Goal: Information Seeking & Learning: Learn about a topic

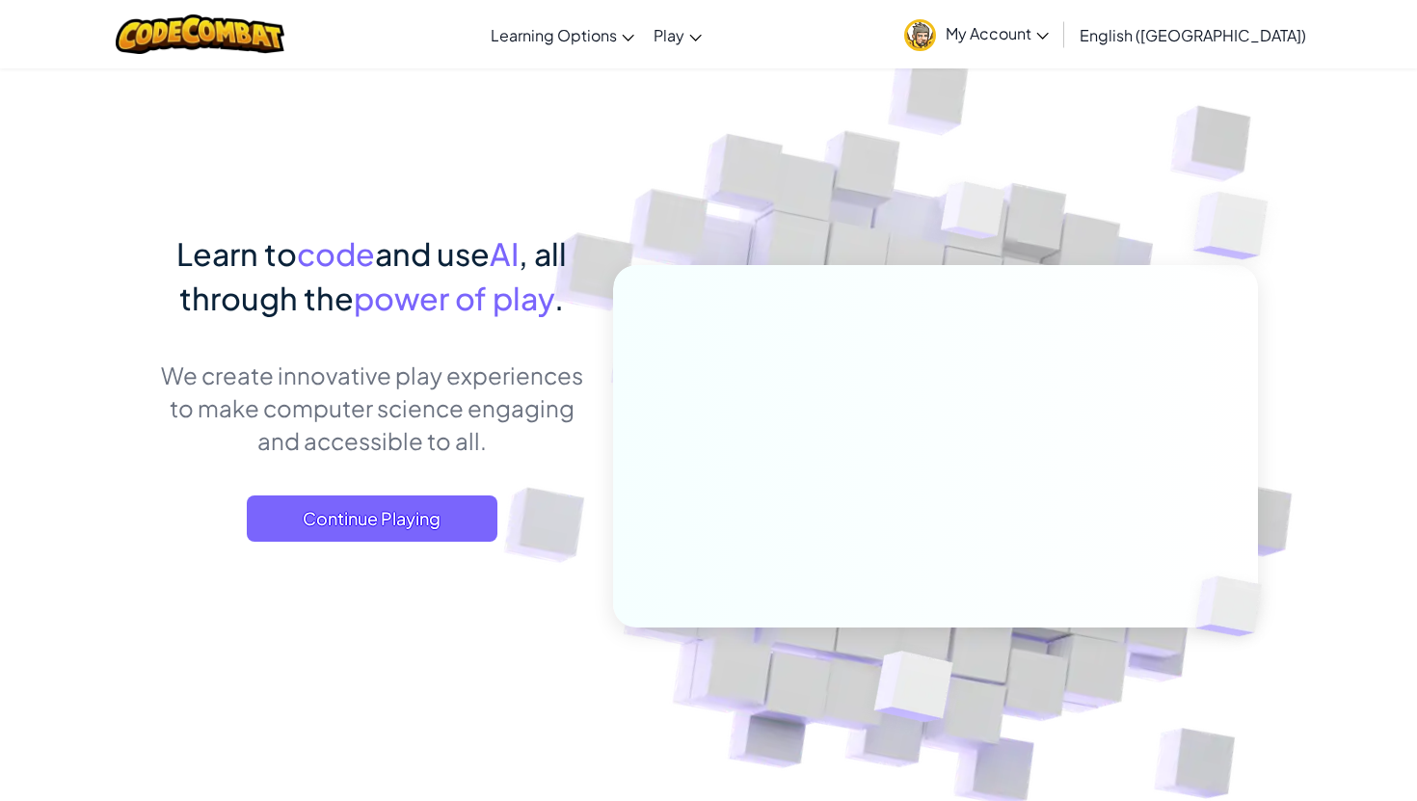
click at [1049, 26] on span "My Account" at bounding box center [997, 33] width 103 height 20
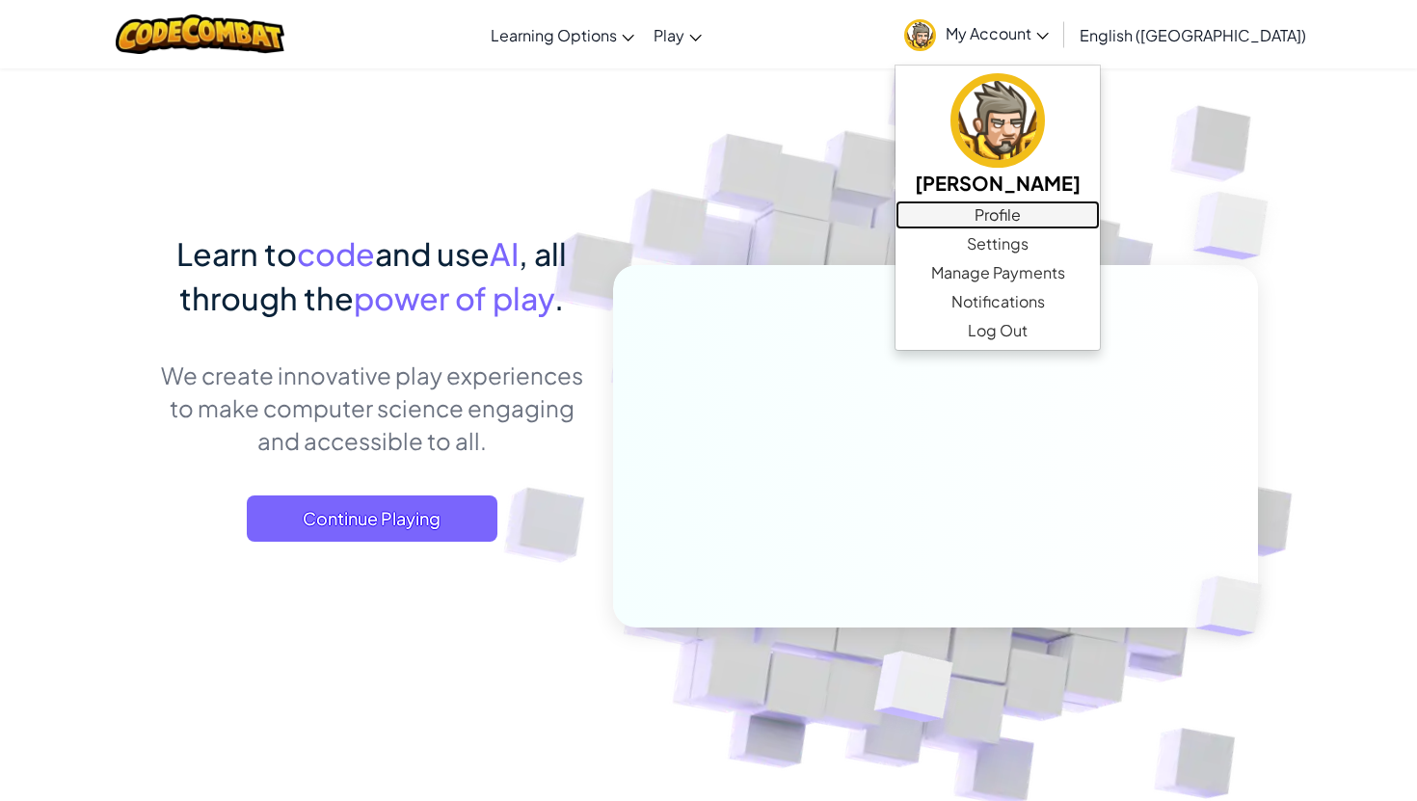
click at [1100, 218] on link "Profile" at bounding box center [998, 215] width 204 height 29
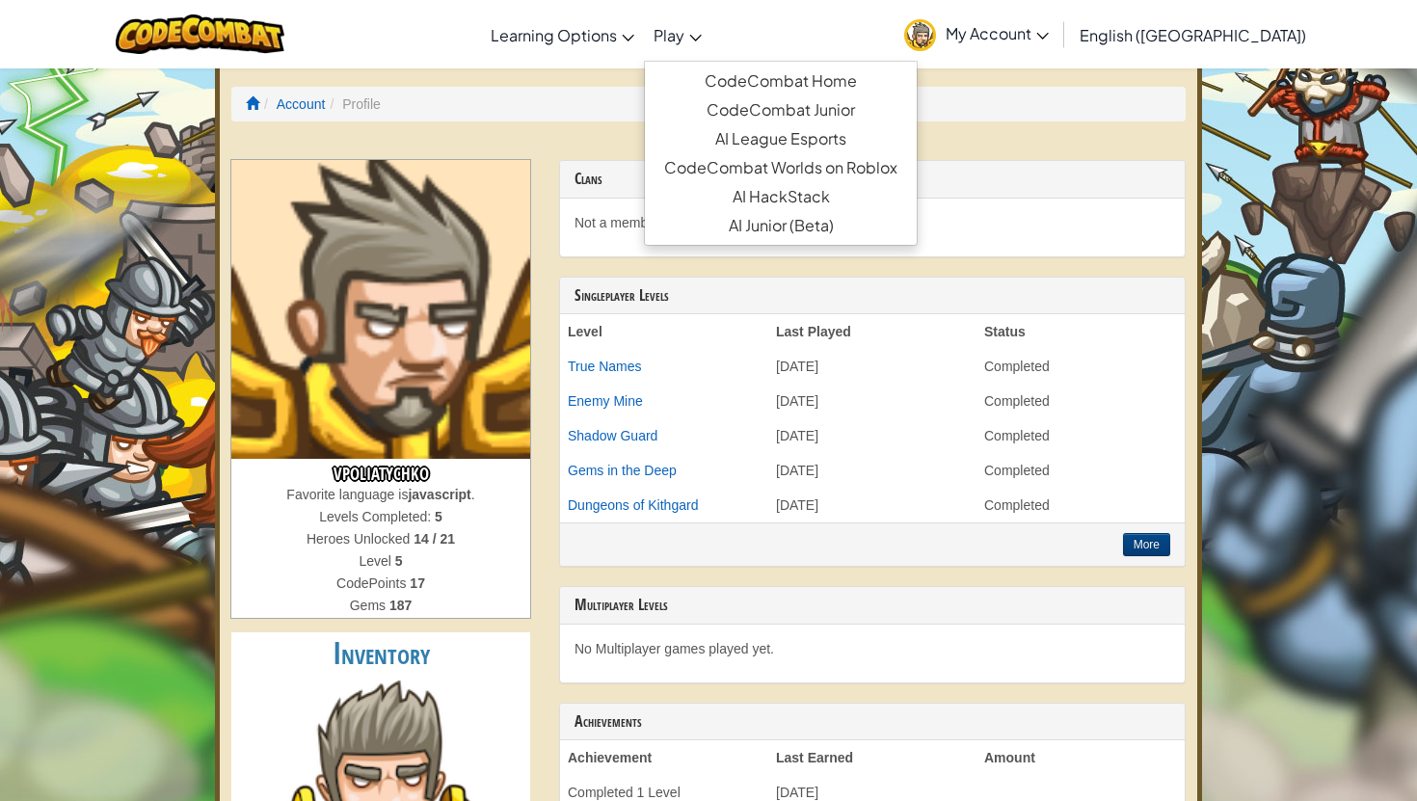
click at [711, 48] on link "Play" at bounding box center [677, 35] width 67 height 52
click at [794, 68] on link "CodeCombat Home" at bounding box center [781, 81] width 272 height 29
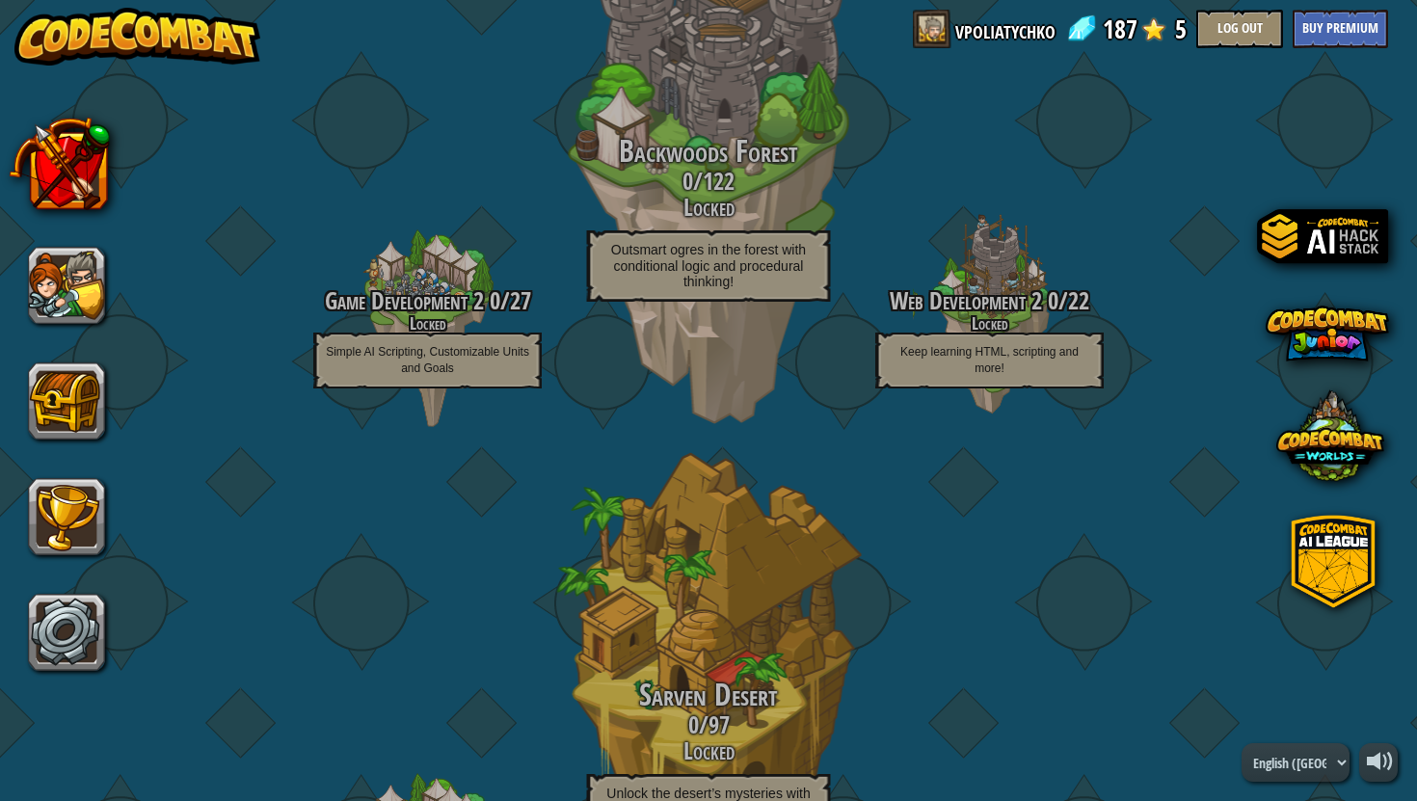
scroll to position [739, 0]
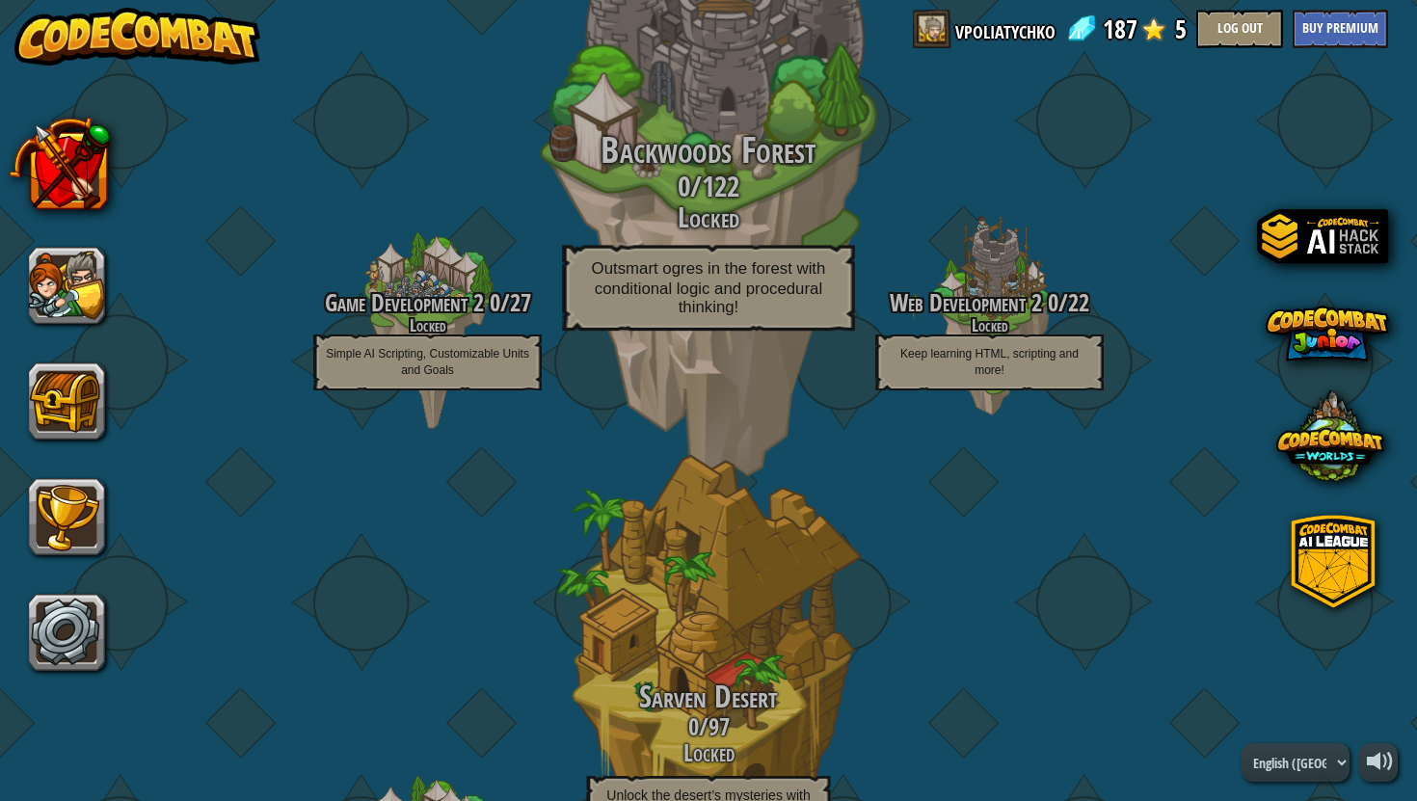
click at [656, 238] on div "Backwoods Forest 0 / 122 Locked Outsmart ogres in the forest with conditional l…" at bounding box center [708, 236] width 366 height 211
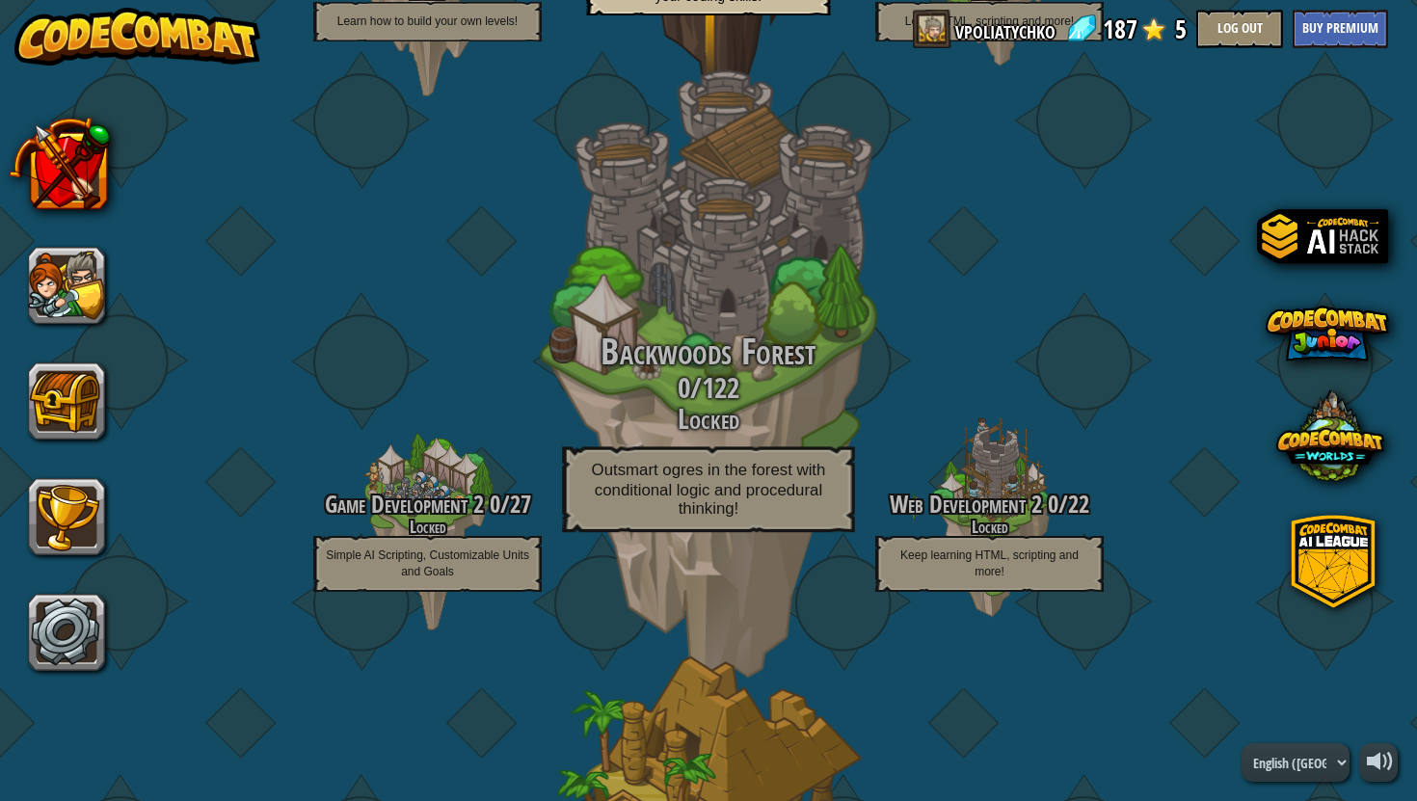
scroll to position [226, 0]
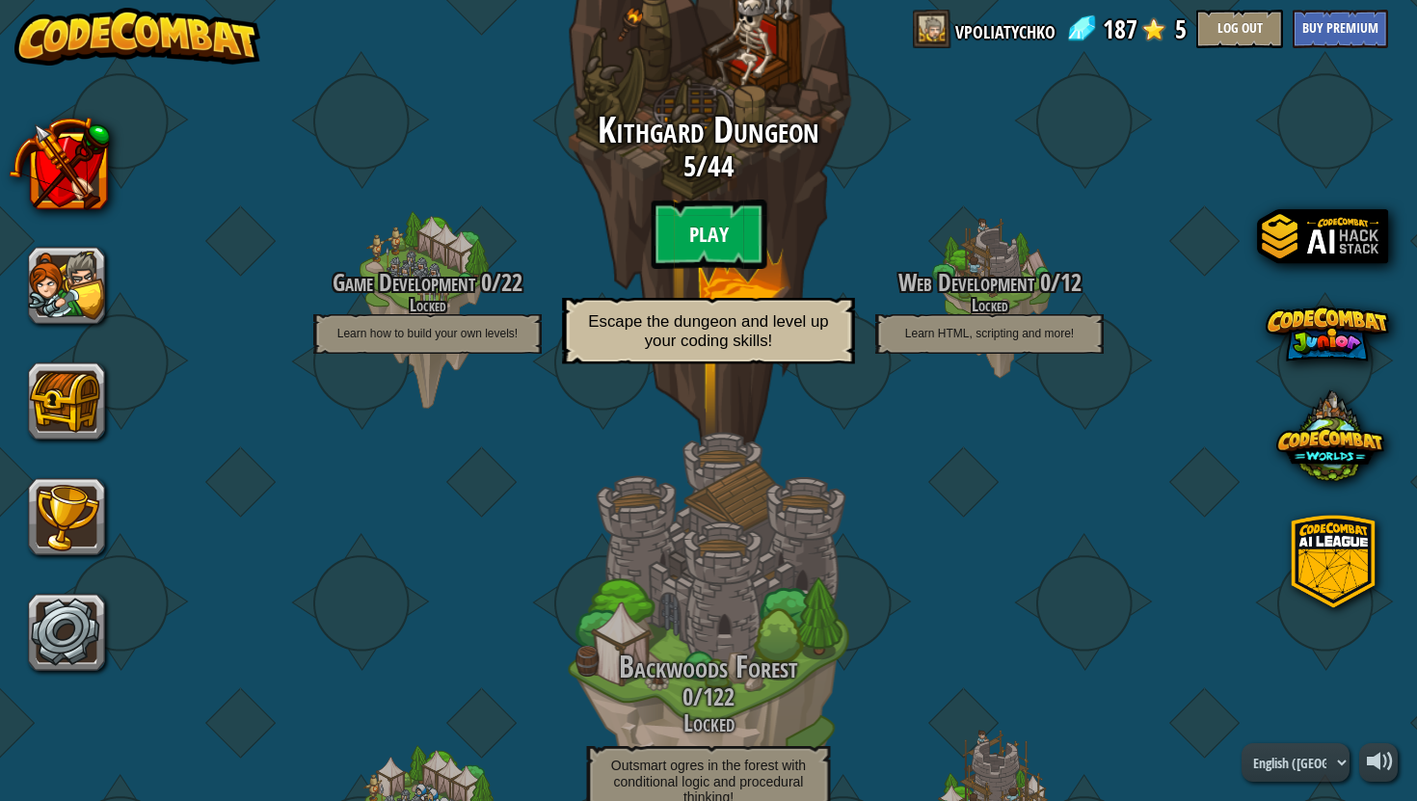
click at [700, 238] on btn "Play" at bounding box center [709, 234] width 116 height 69
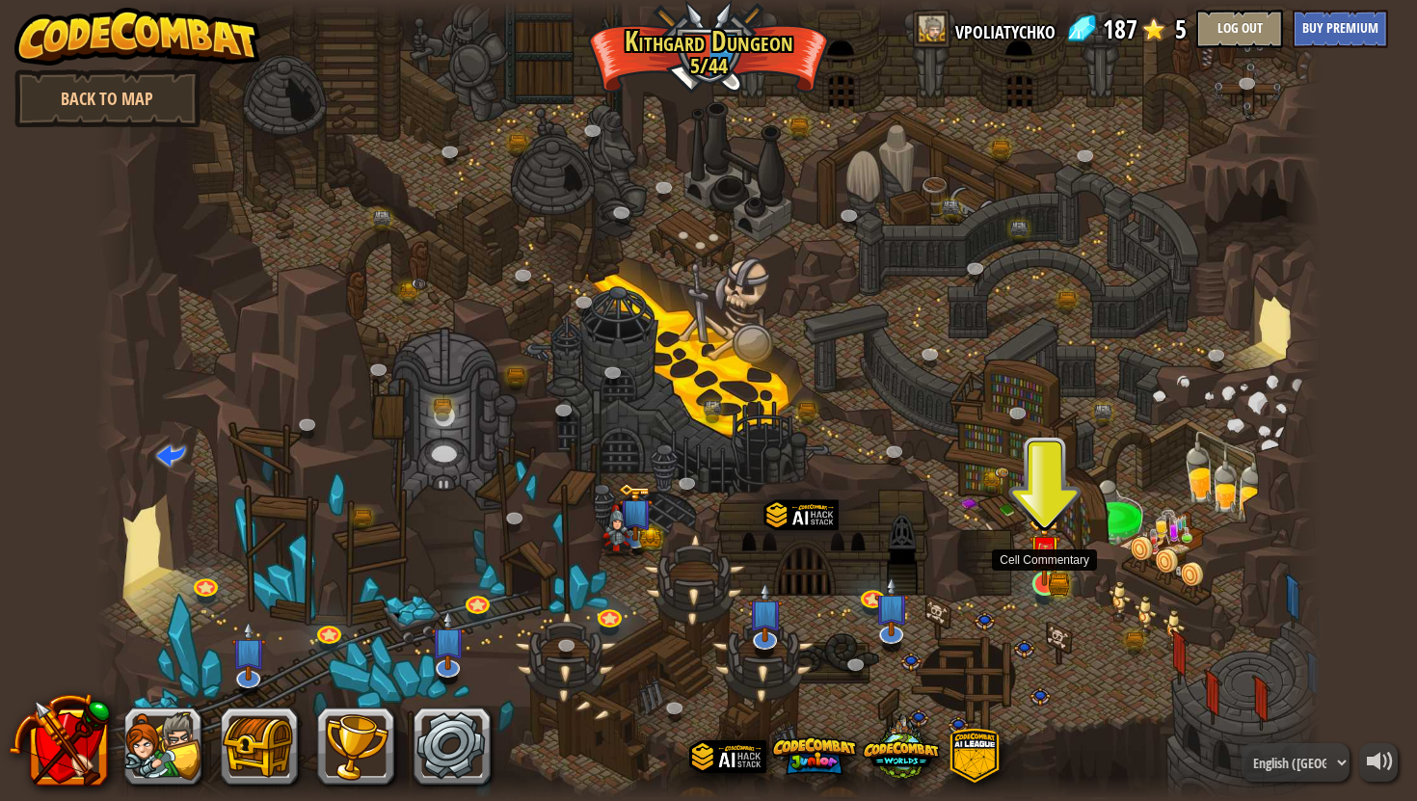
click at [1050, 571] on img at bounding box center [1045, 551] width 32 height 70
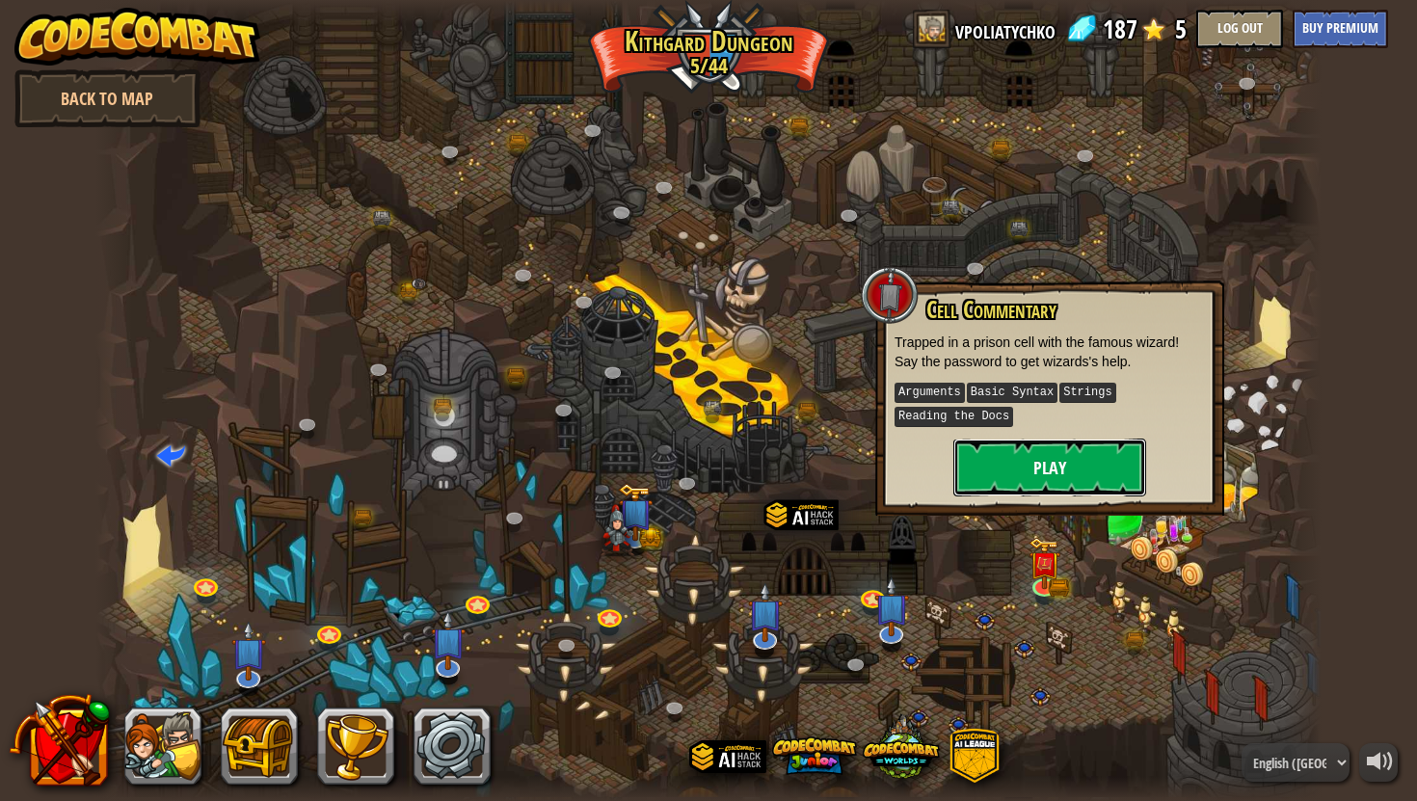
click at [1112, 461] on button "Play" at bounding box center [1049, 468] width 193 height 58
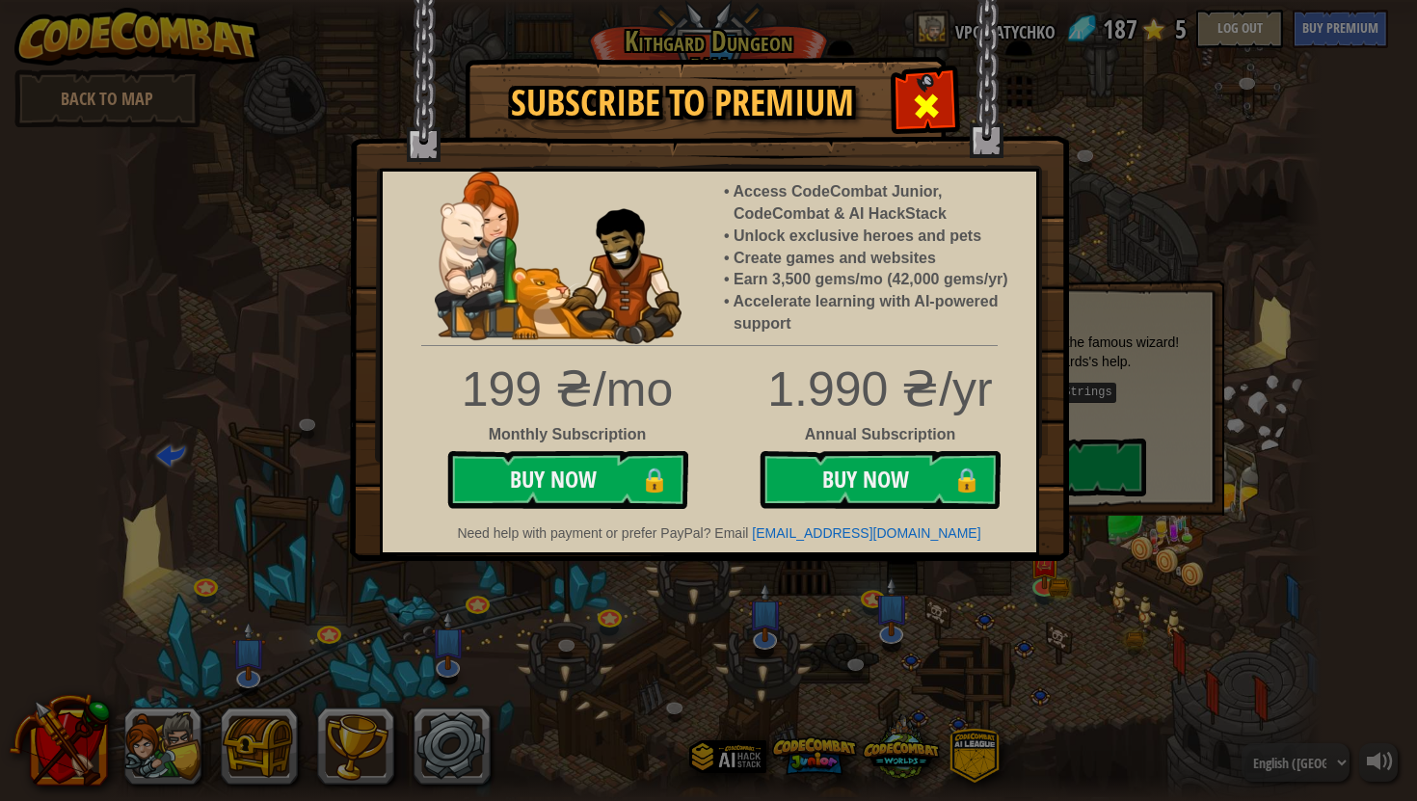
click at [950, 78] on div at bounding box center [926, 103] width 61 height 61
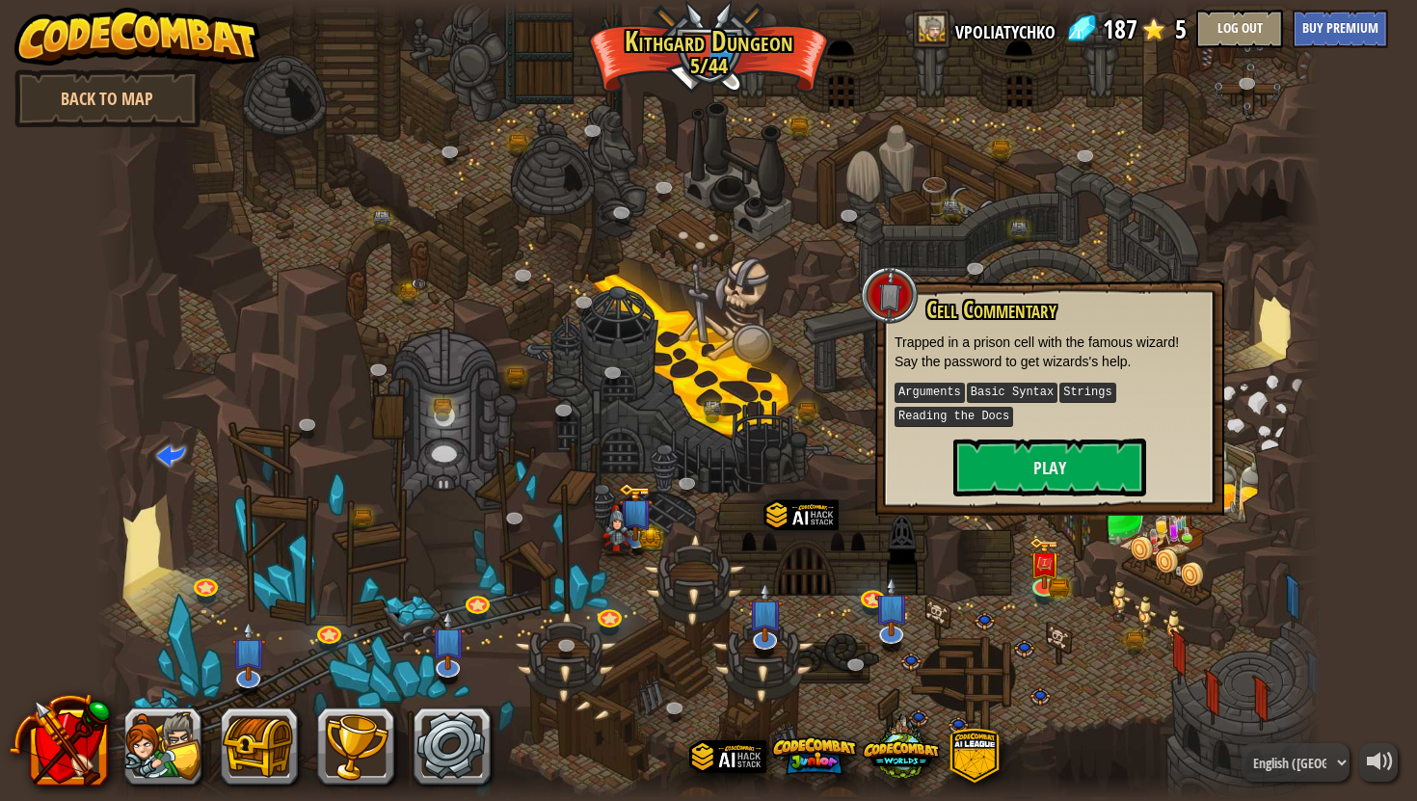
click at [750, 356] on div at bounding box center [707, 400] width 1225 height 801
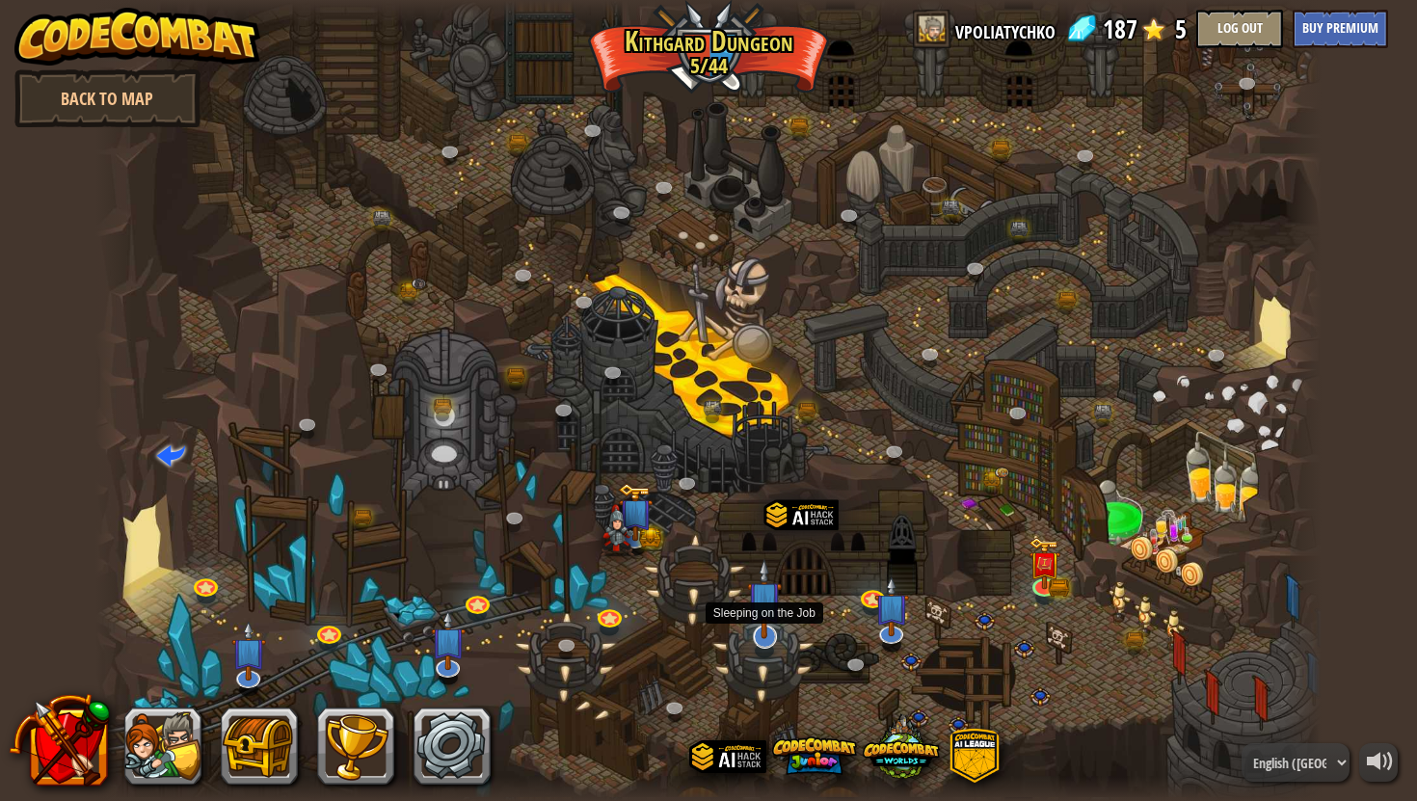
click at [780, 615] on img at bounding box center [764, 598] width 35 height 81
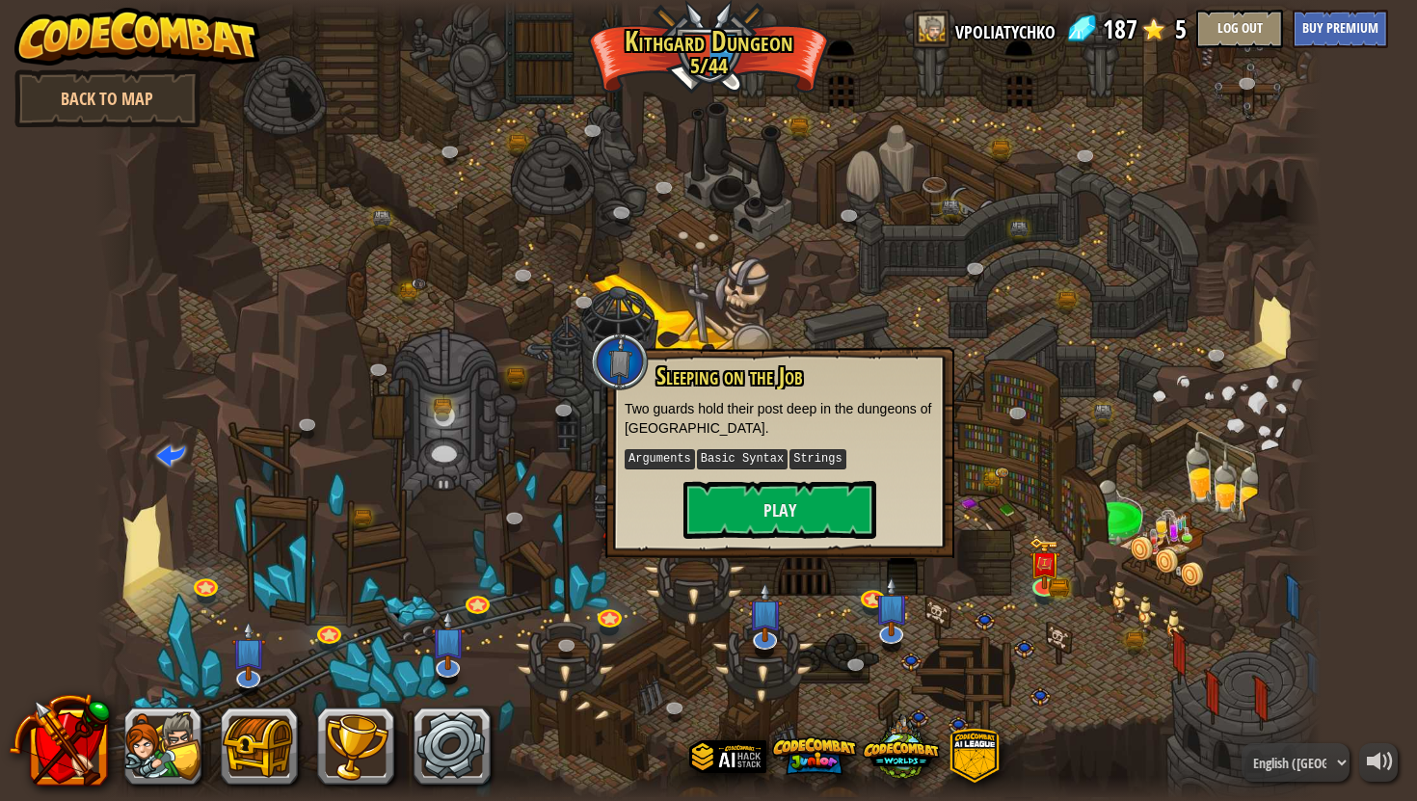
click at [923, 639] on div at bounding box center [707, 400] width 1225 height 801
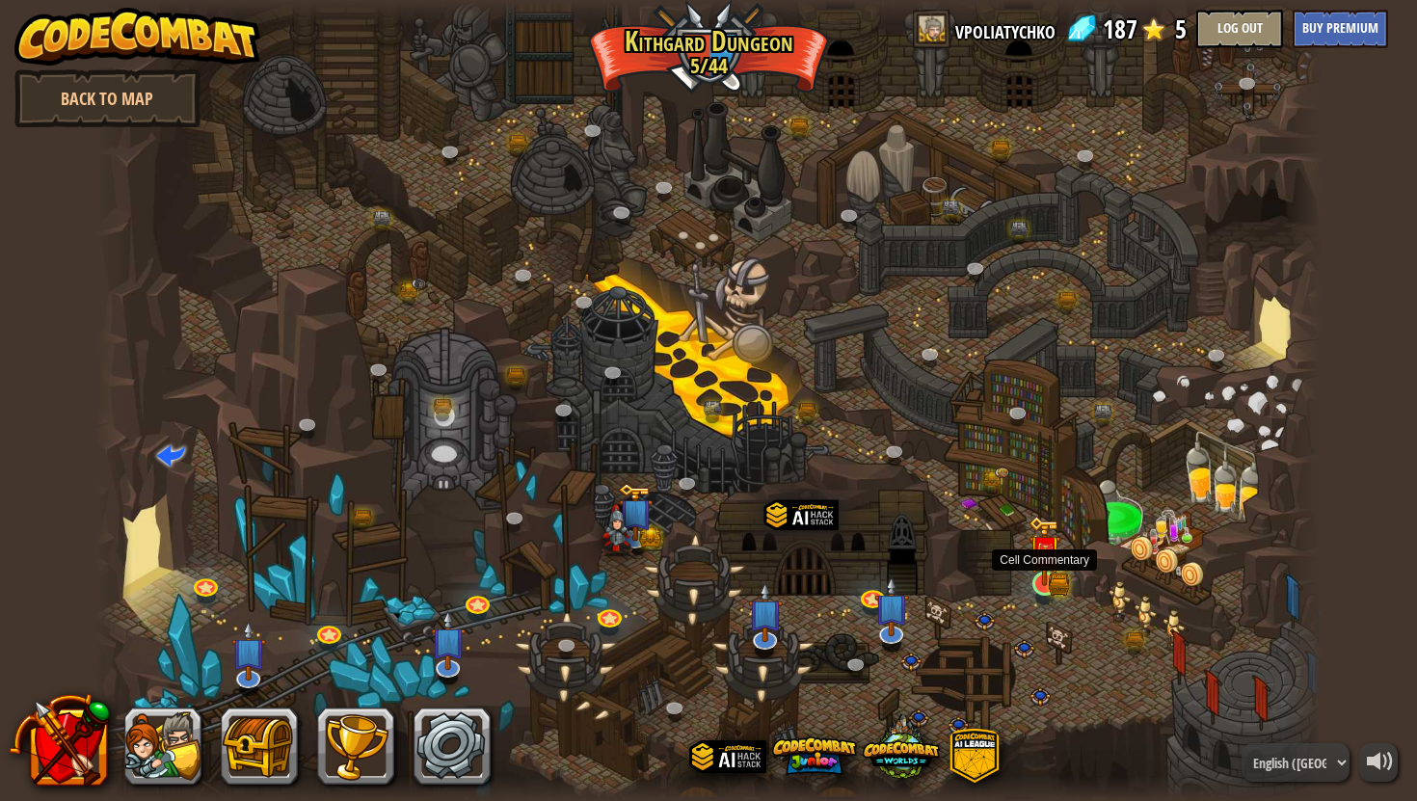
click at [1036, 582] on img at bounding box center [1045, 551] width 32 height 70
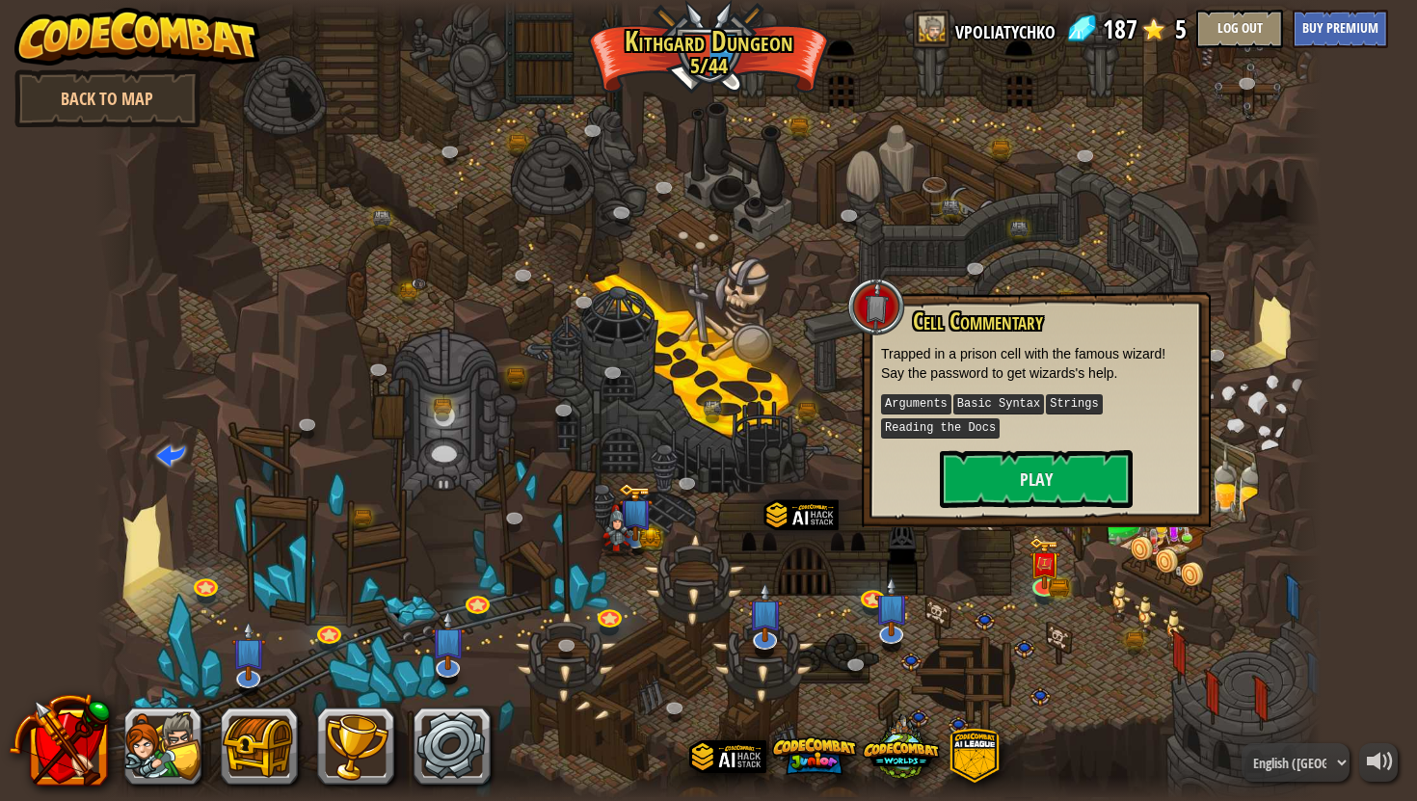
click at [955, 344] on p "Trapped in a prison cell with the famous wizard! Say the password to get wizard…" at bounding box center [1036, 363] width 310 height 39
click at [955, 361] on p "Trapped in a prison cell with the famous wizard! Say the password to get wizard…" at bounding box center [1036, 363] width 310 height 39
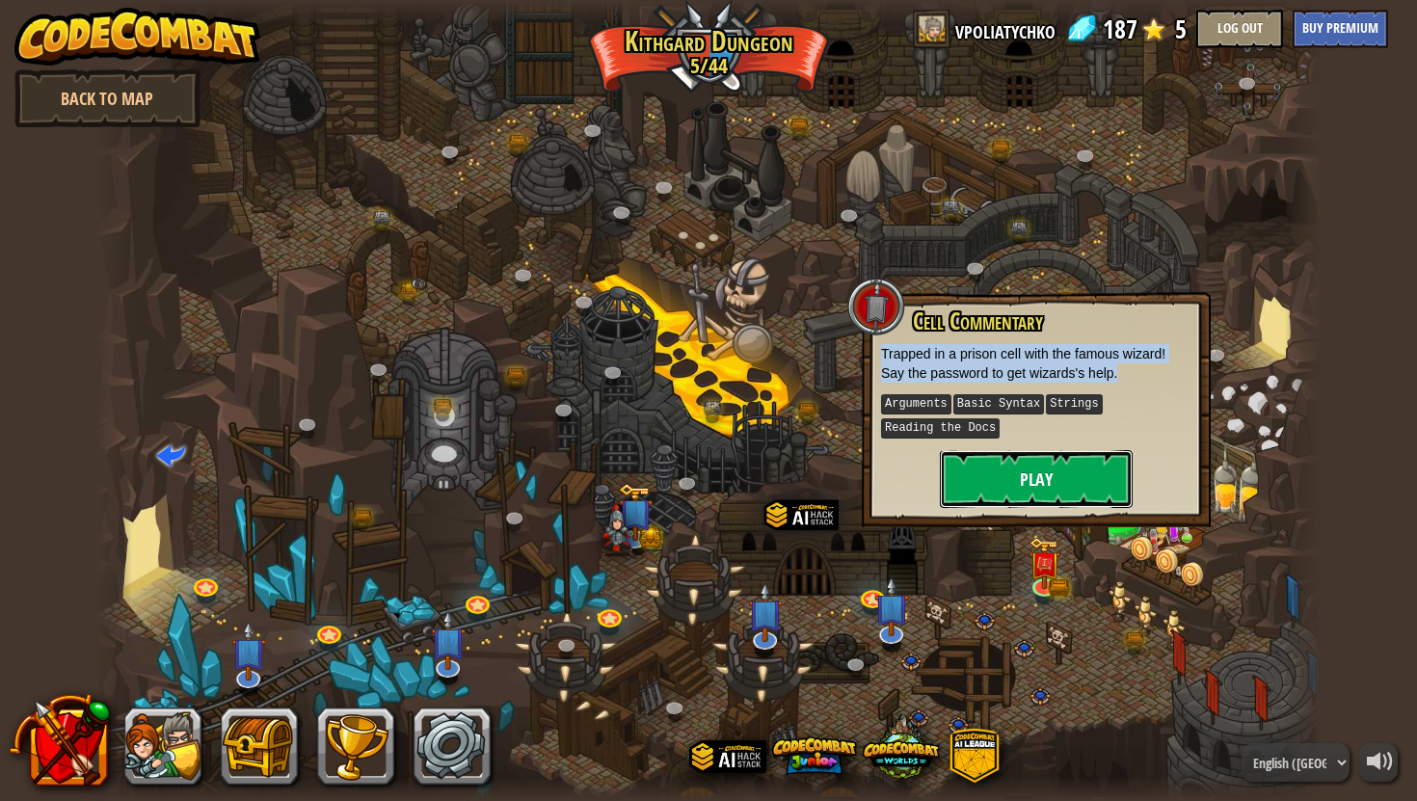
click at [989, 459] on button "Play" at bounding box center [1036, 479] width 193 height 58
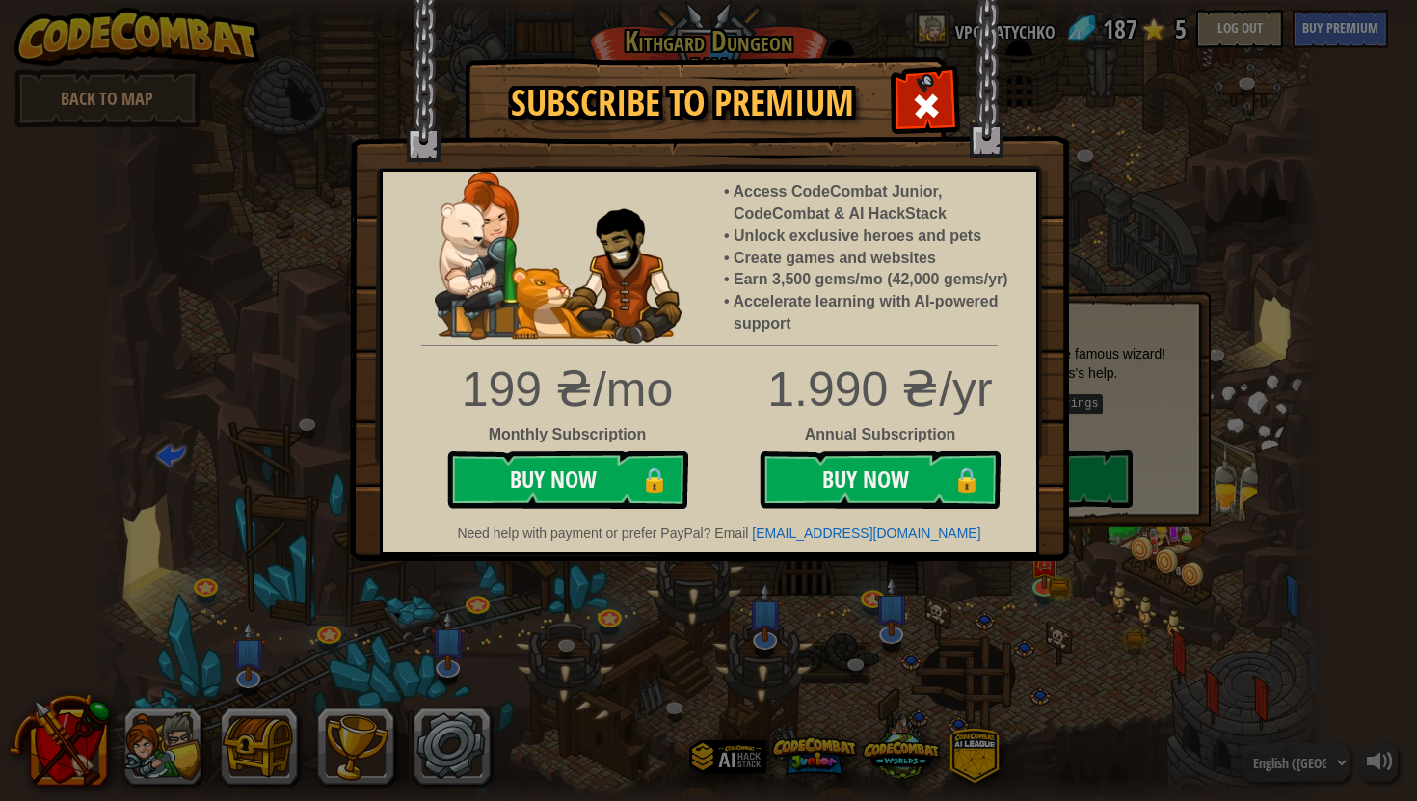
click at [603, 416] on div "199 ₴/mo" at bounding box center [567, 390] width 255 height 68
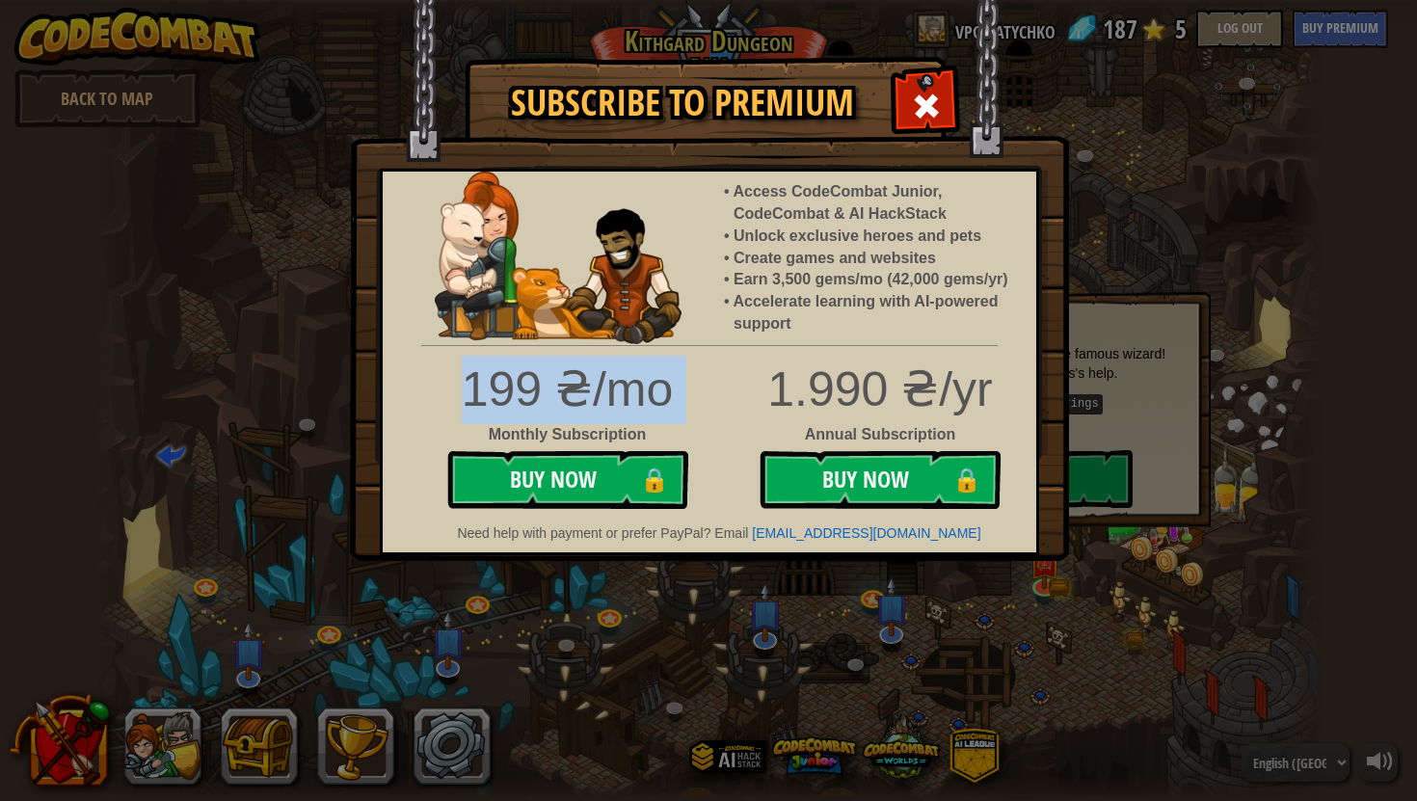
click at [603, 416] on div "199 ₴/mo" at bounding box center [567, 390] width 255 height 68
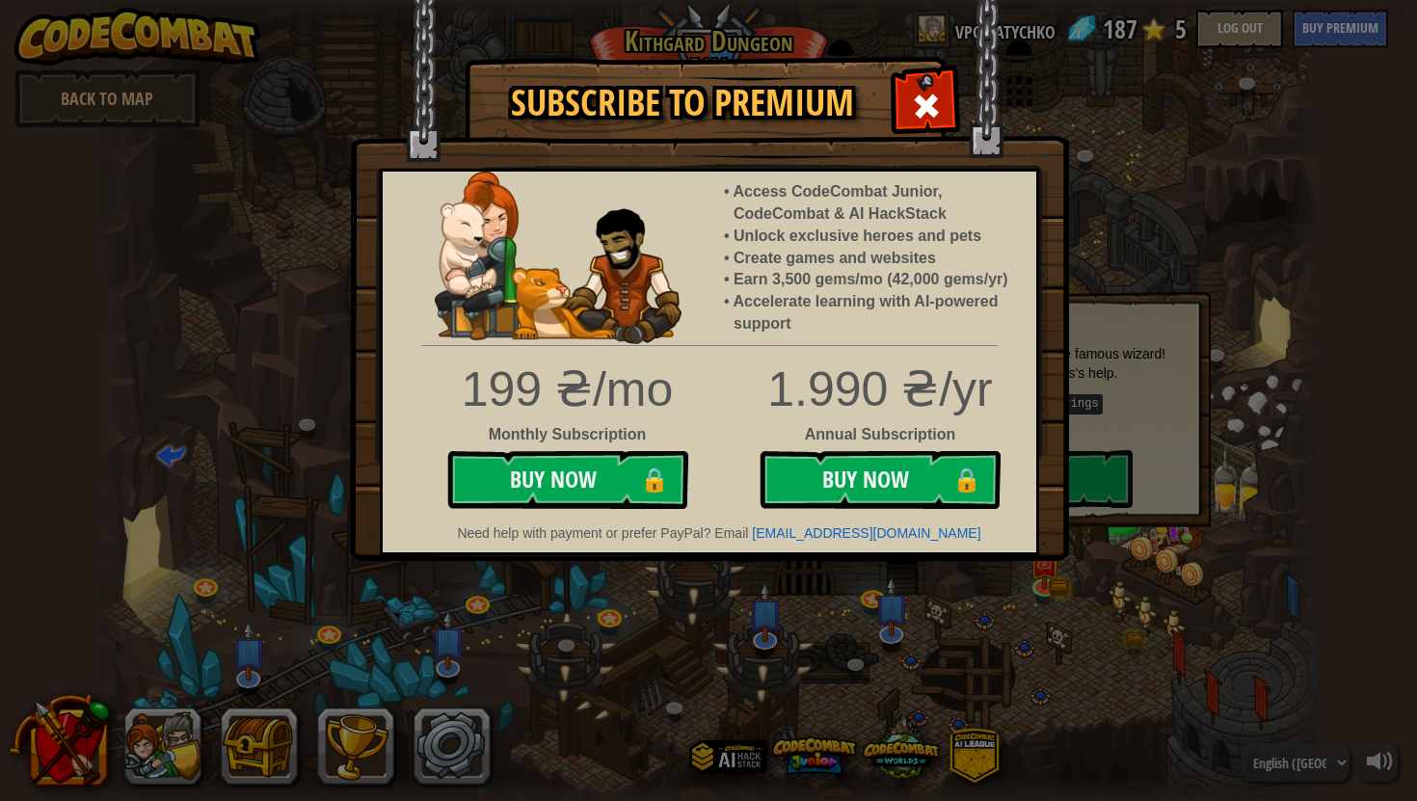
click at [620, 436] on div "Monthly Subscription" at bounding box center [567, 435] width 255 height 22
click at [789, 267] on li "Create games and websites" at bounding box center [875, 259] width 283 height 22
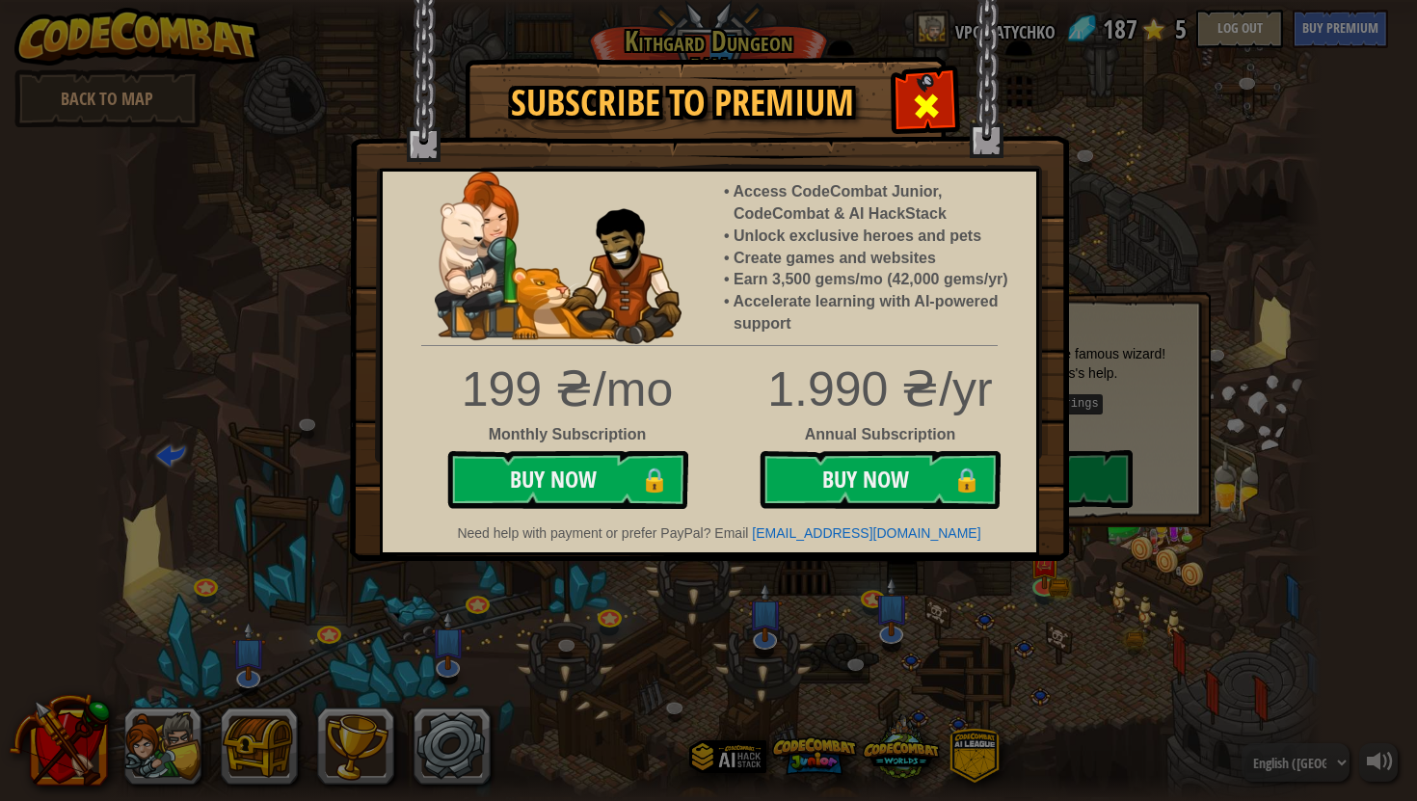
click at [925, 108] on span at bounding box center [926, 106] width 31 height 31
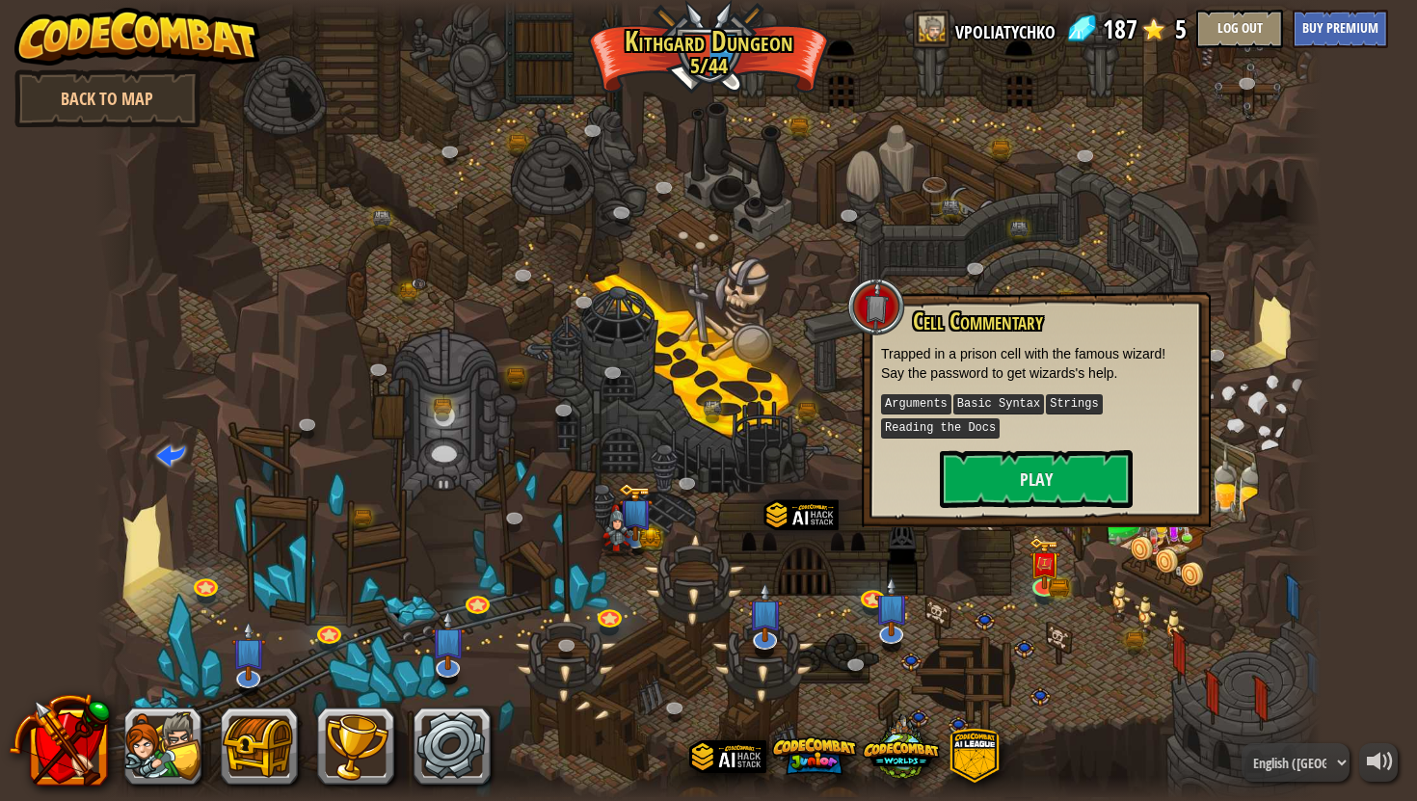
click at [585, 553] on div at bounding box center [707, 400] width 1225 height 801
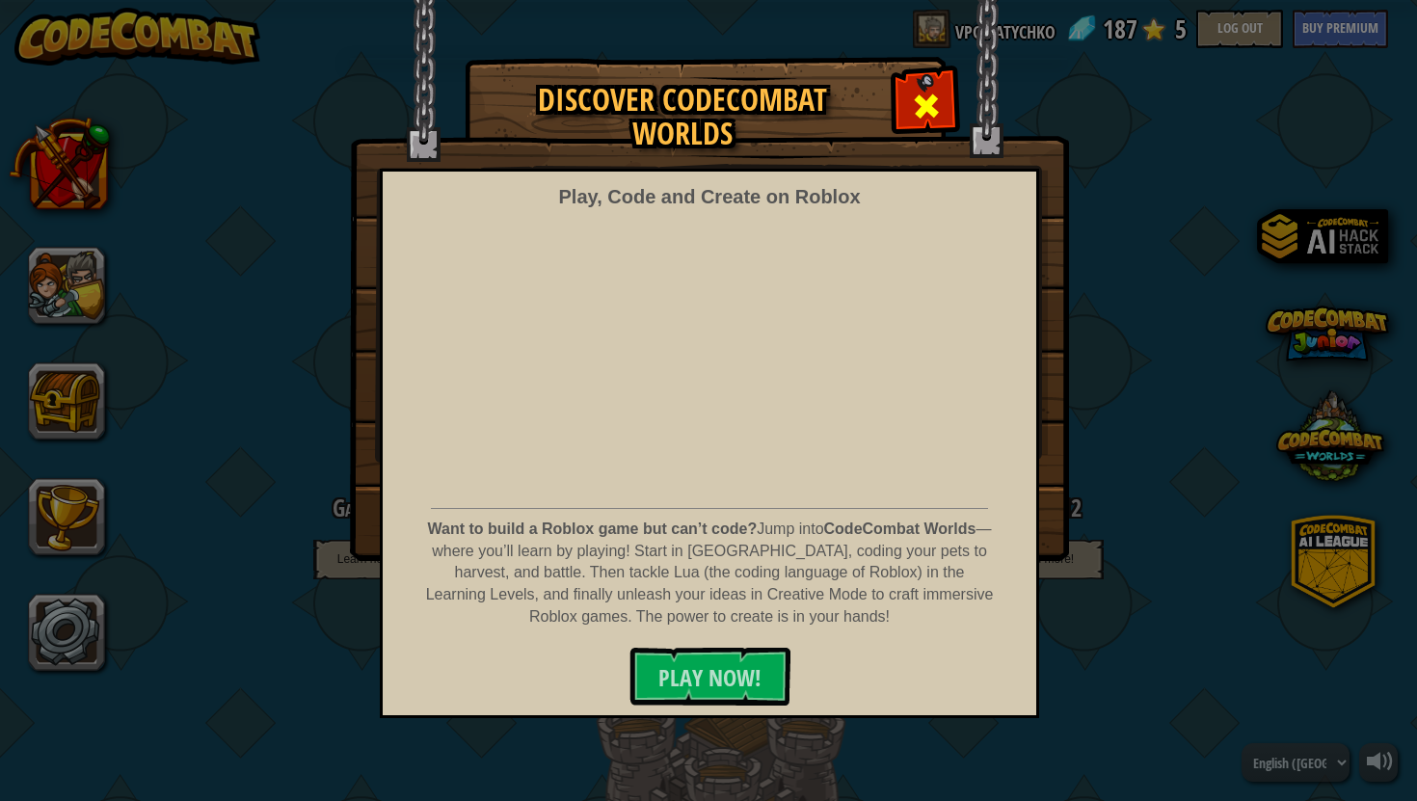
click at [915, 96] on span at bounding box center [926, 106] width 31 height 31
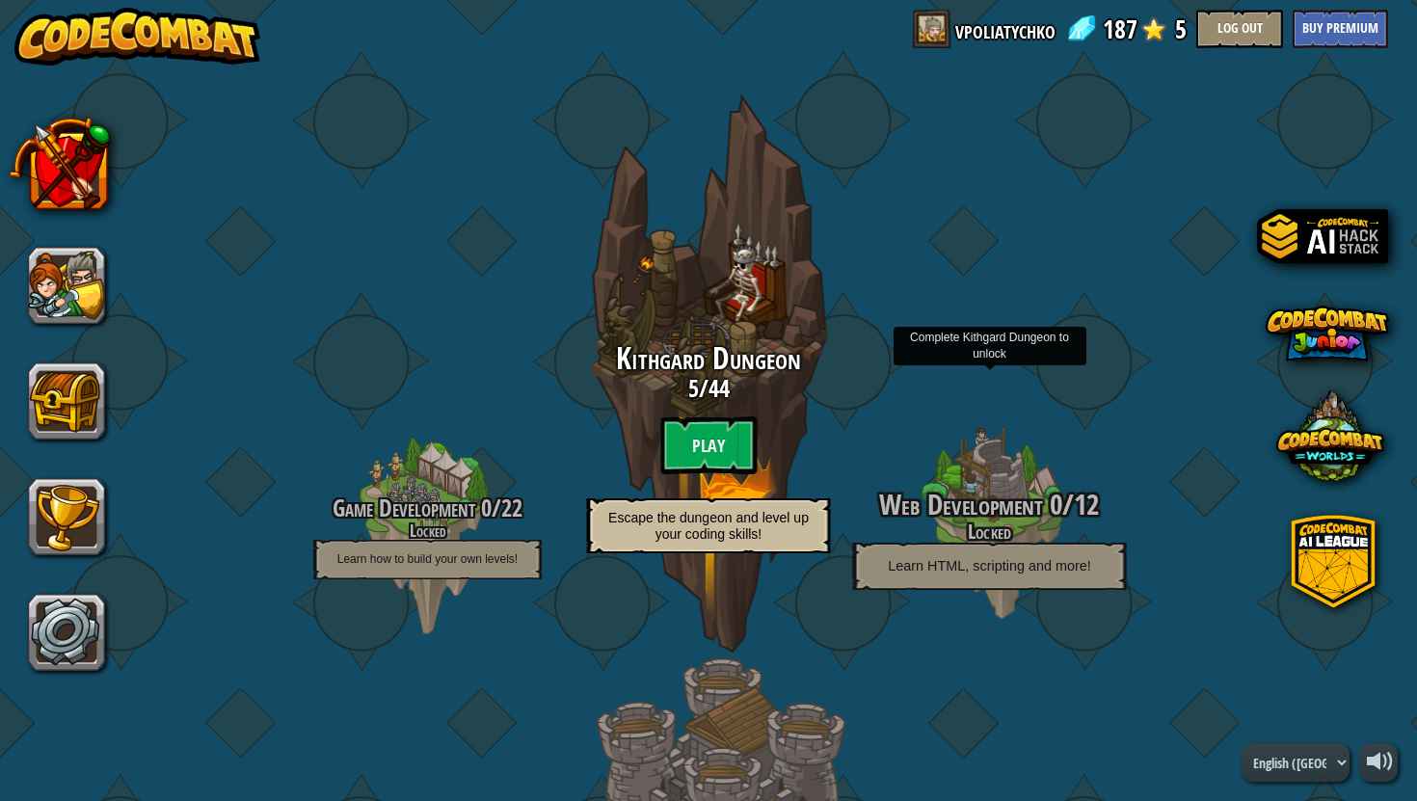
click at [977, 533] on h4 "Locked" at bounding box center [989, 532] width 366 height 22
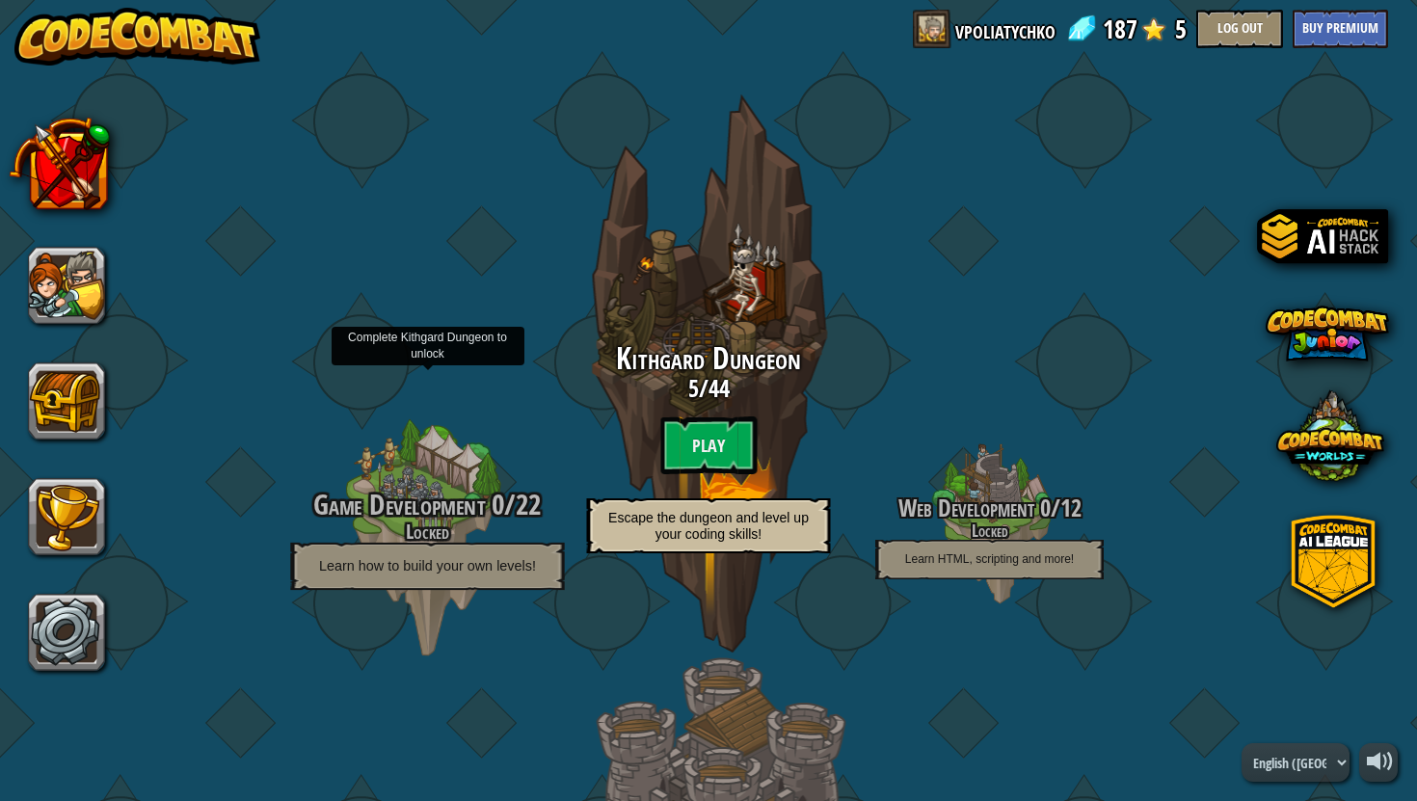
click at [393, 490] on span "Game Development" at bounding box center [399, 505] width 172 height 40
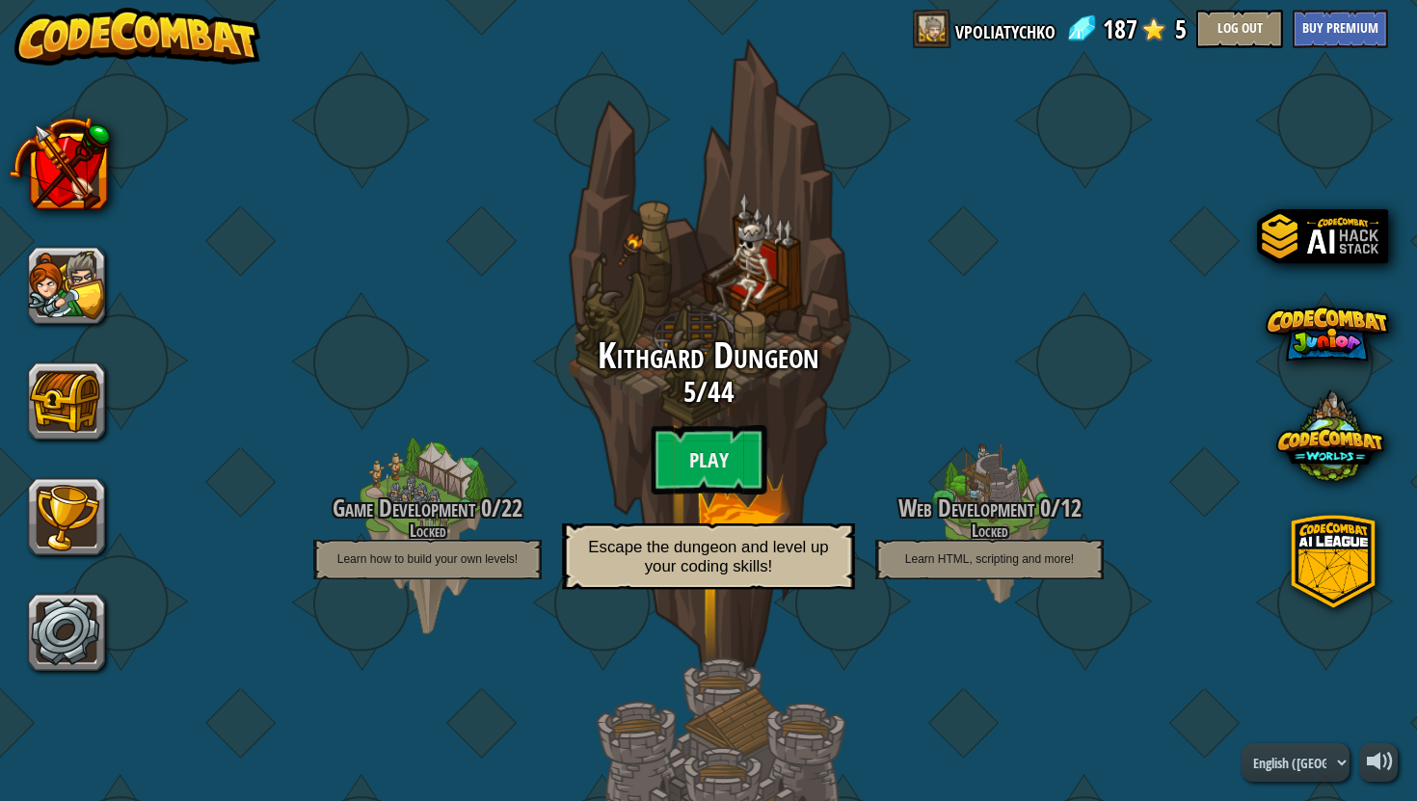
click at [612, 323] on div "Kithgard Dungeon 5 / 44 Play Escape the dungeon and level up your coding skills!" at bounding box center [708, 374] width 366 height 734
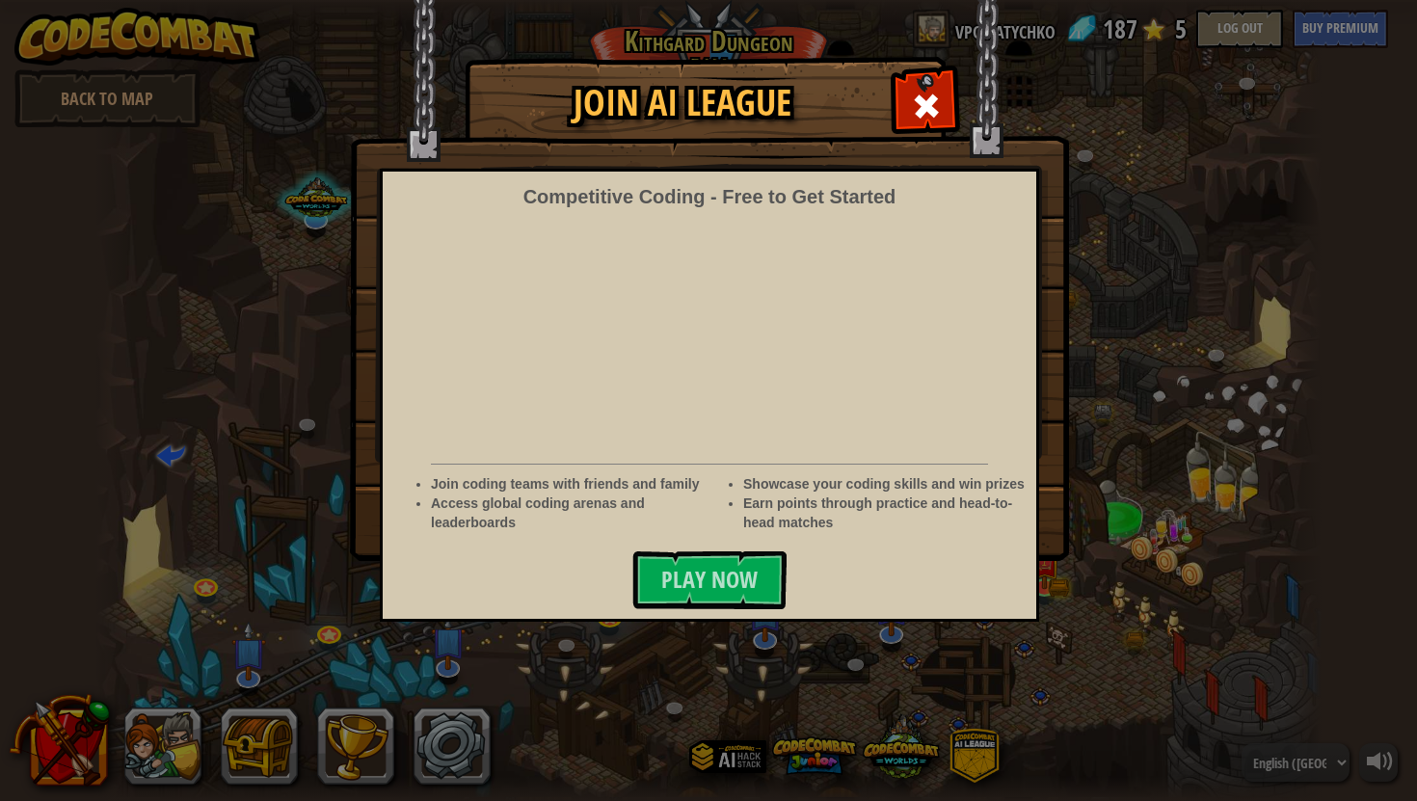
click at [706, 530] on li "Access global coding arenas and leaderboards" at bounding box center [572, 513] width 283 height 39
click at [704, 555] on button "Play Now" at bounding box center [709, 580] width 154 height 58
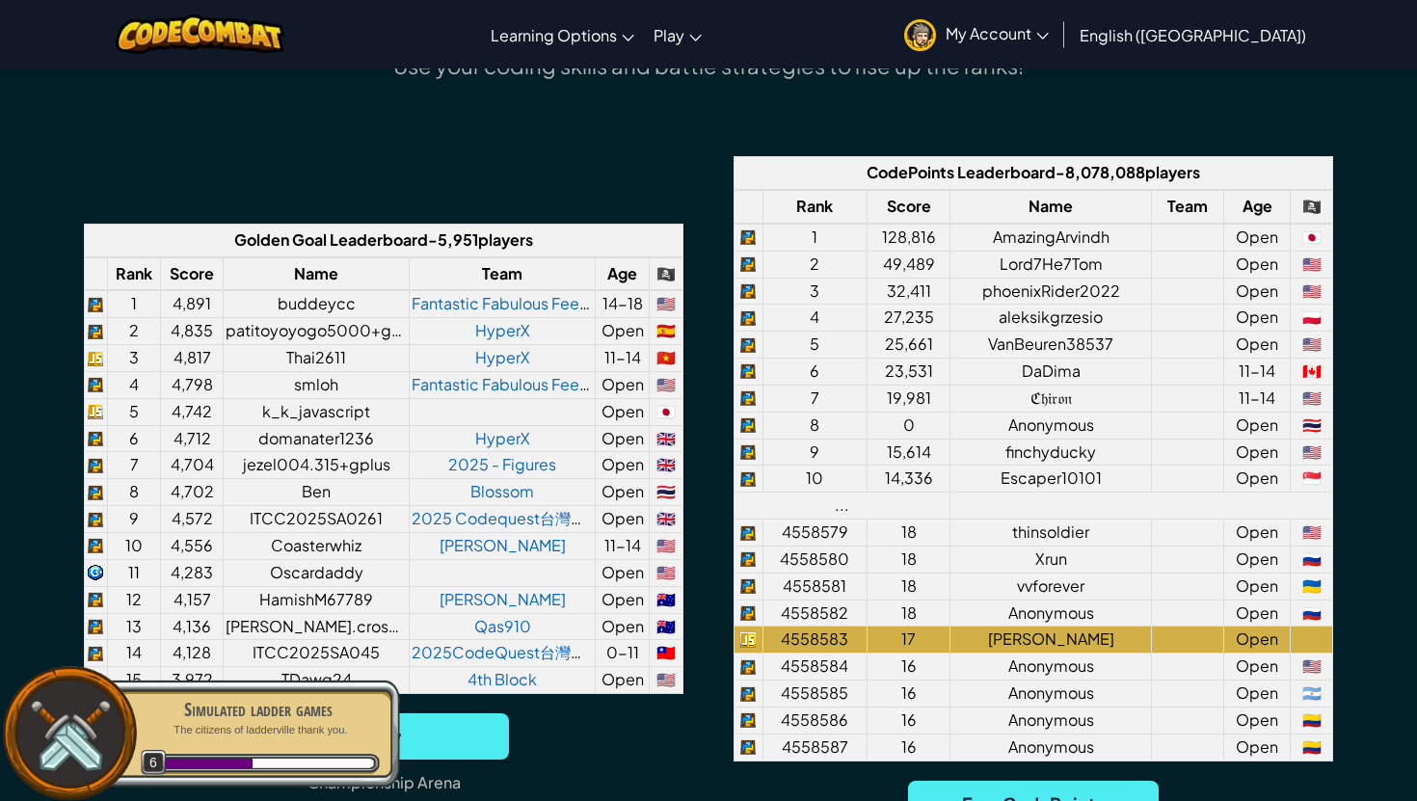
scroll to position [1393, 0]
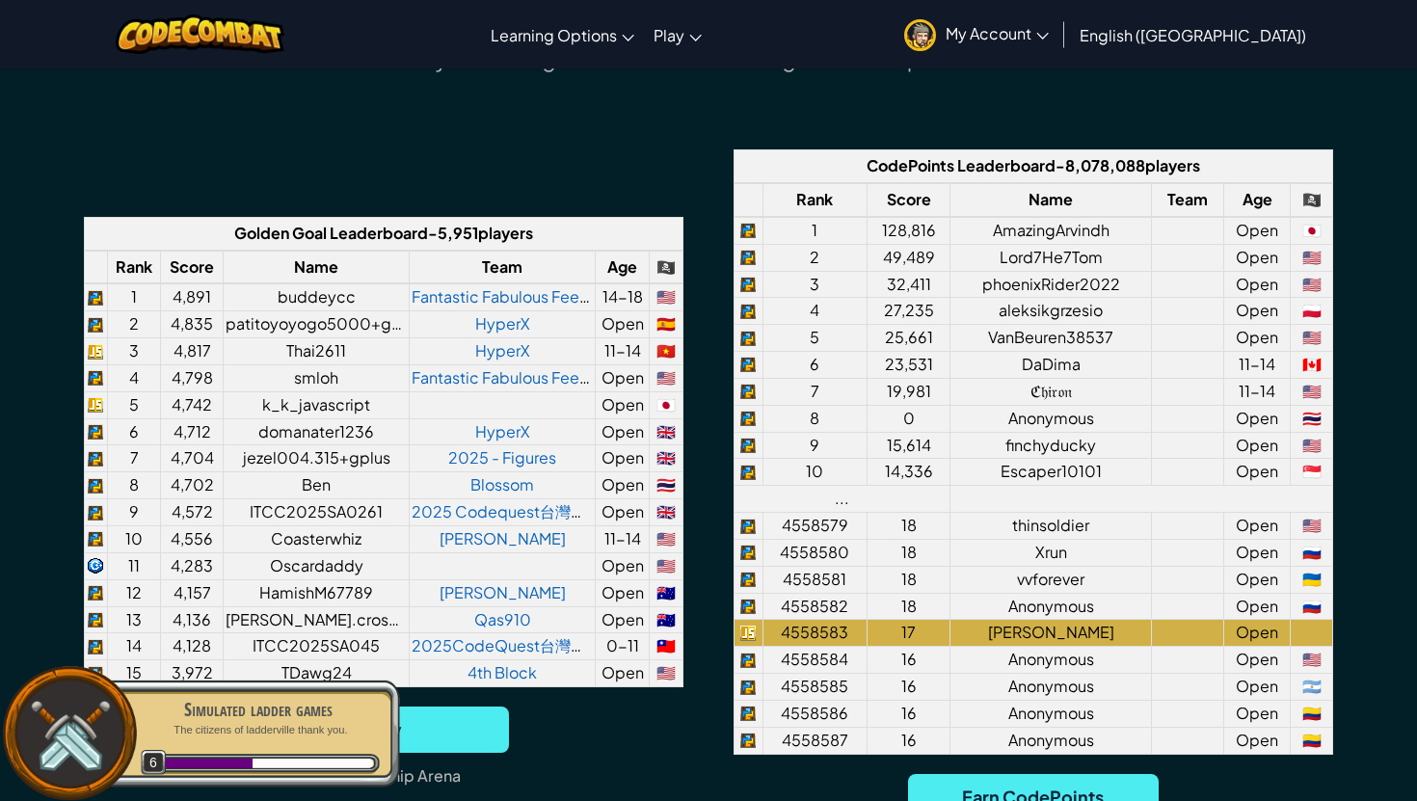
click at [870, 168] on span "CodePoints" at bounding box center [911, 165] width 88 height 20
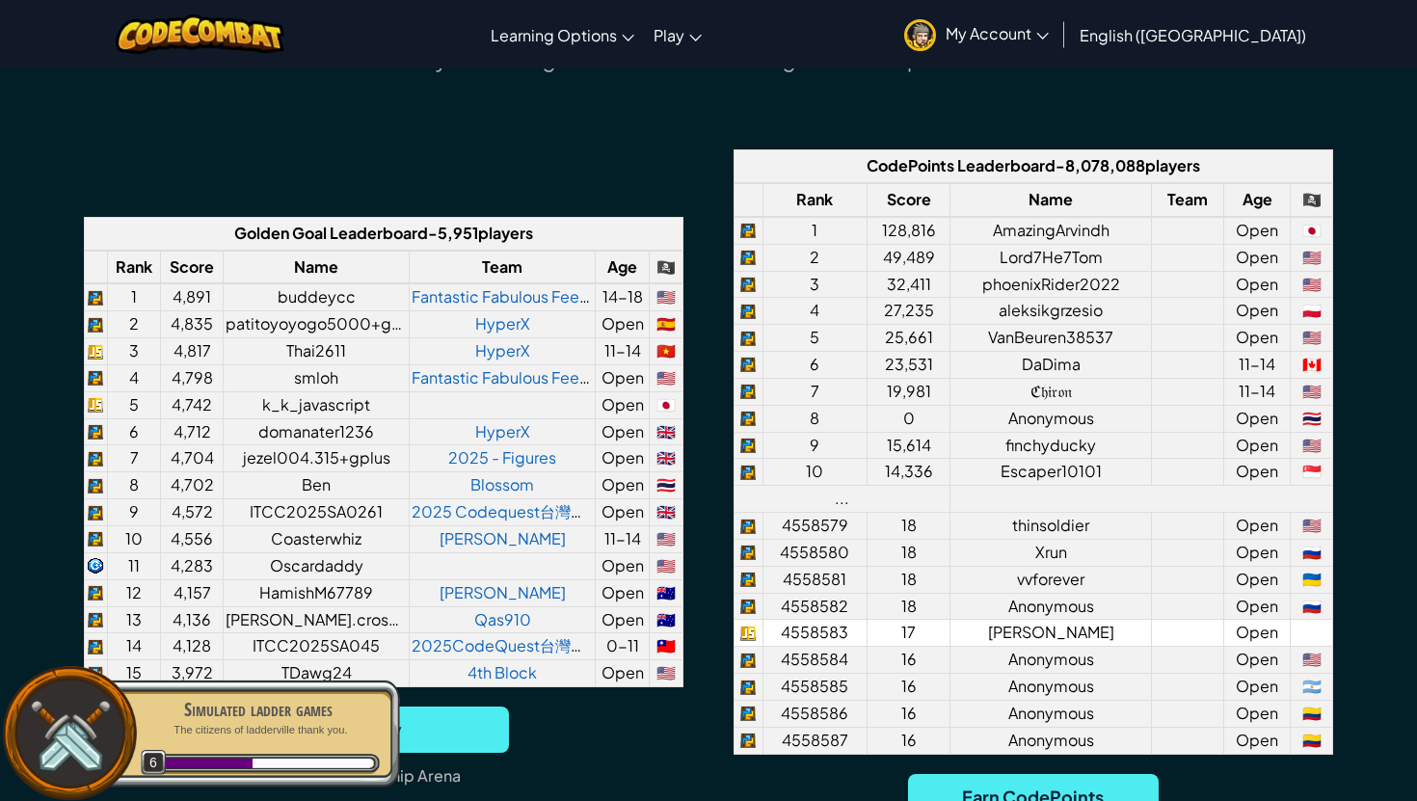
click at [1265, 636] on td "Open" at bounding box center [1257, 633] width 67 height 27
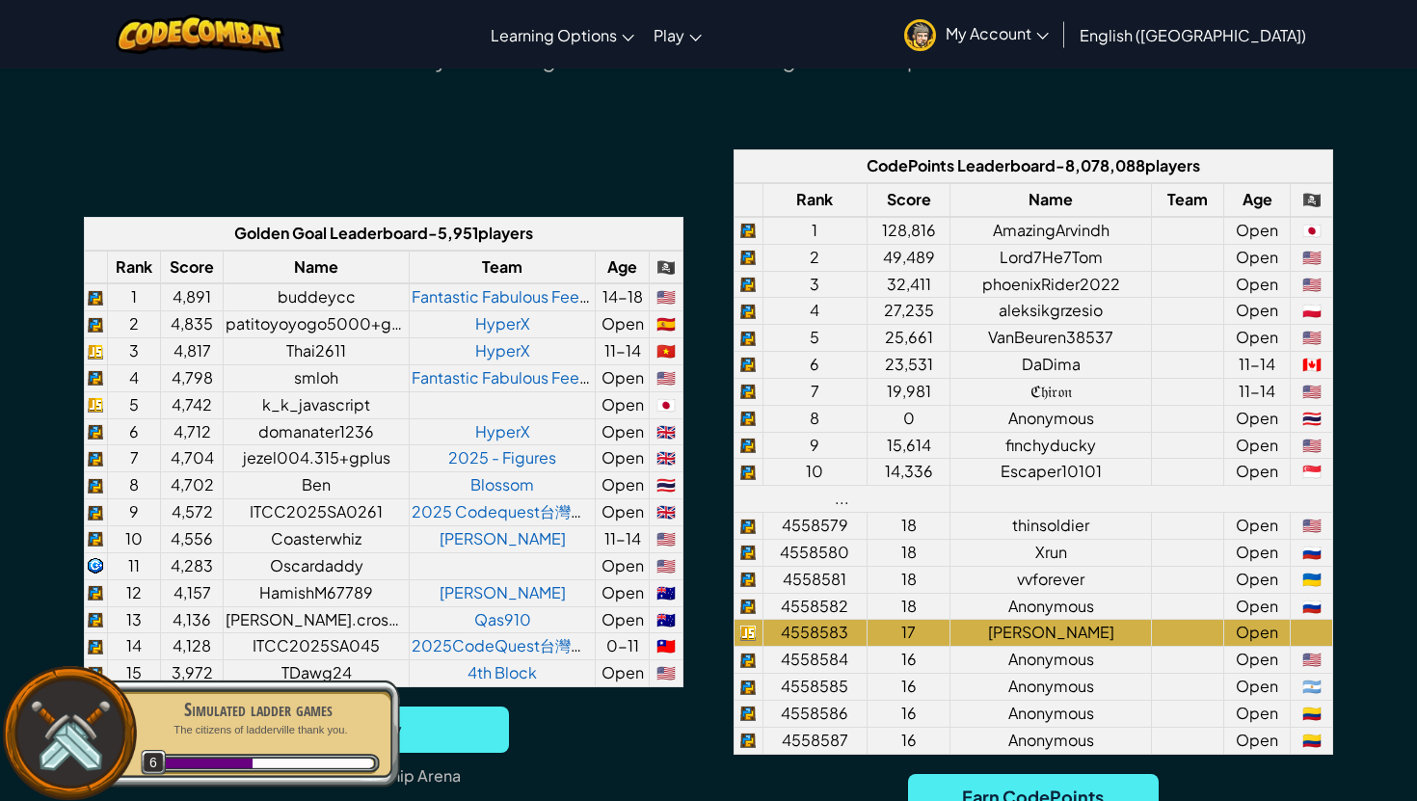
click at [1028, 167] on span "Leaderboard" at bounding box center [1006, 165] width 98 height 20
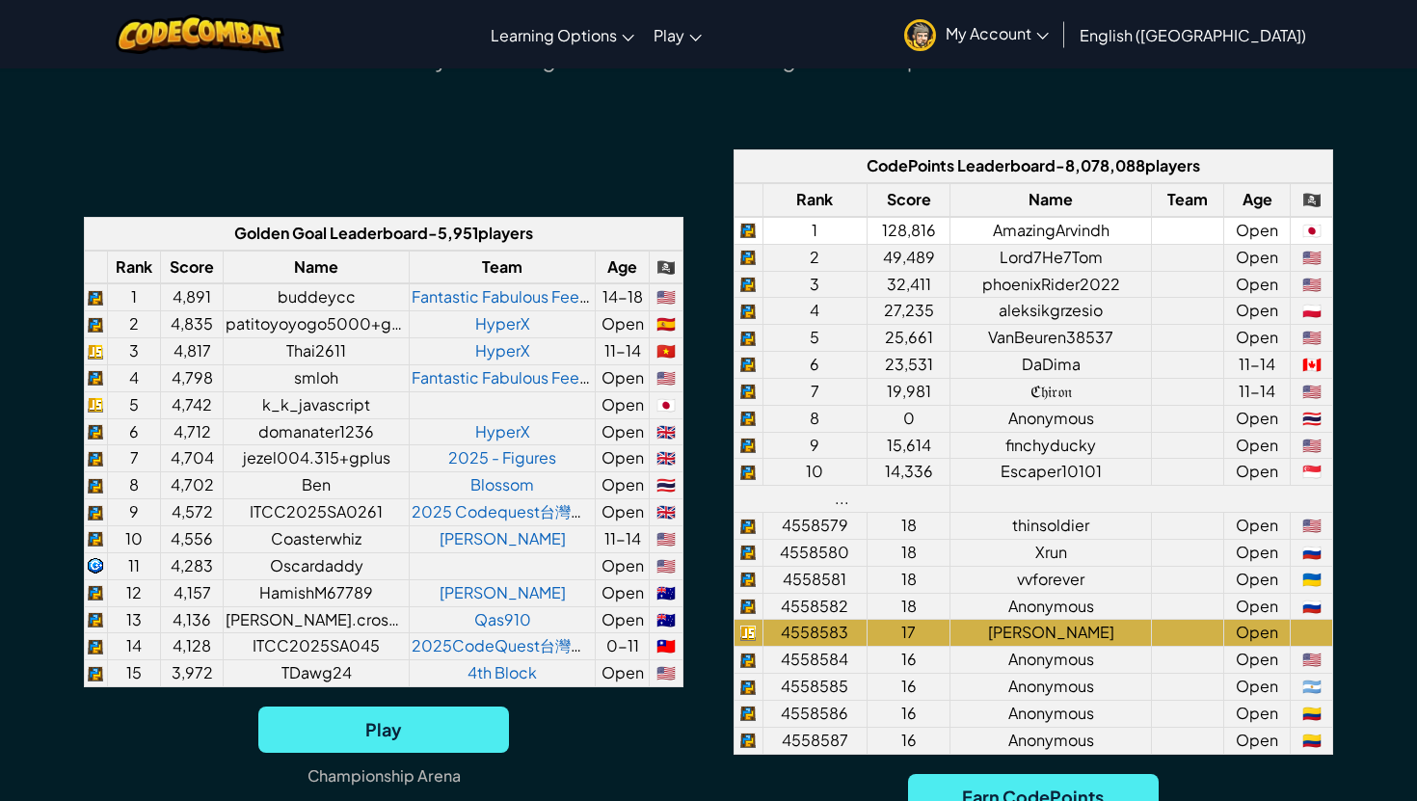
click at [1004, 232] on td "AmazingArvindh" at bounding box center [1051, 230] width 201 height 27
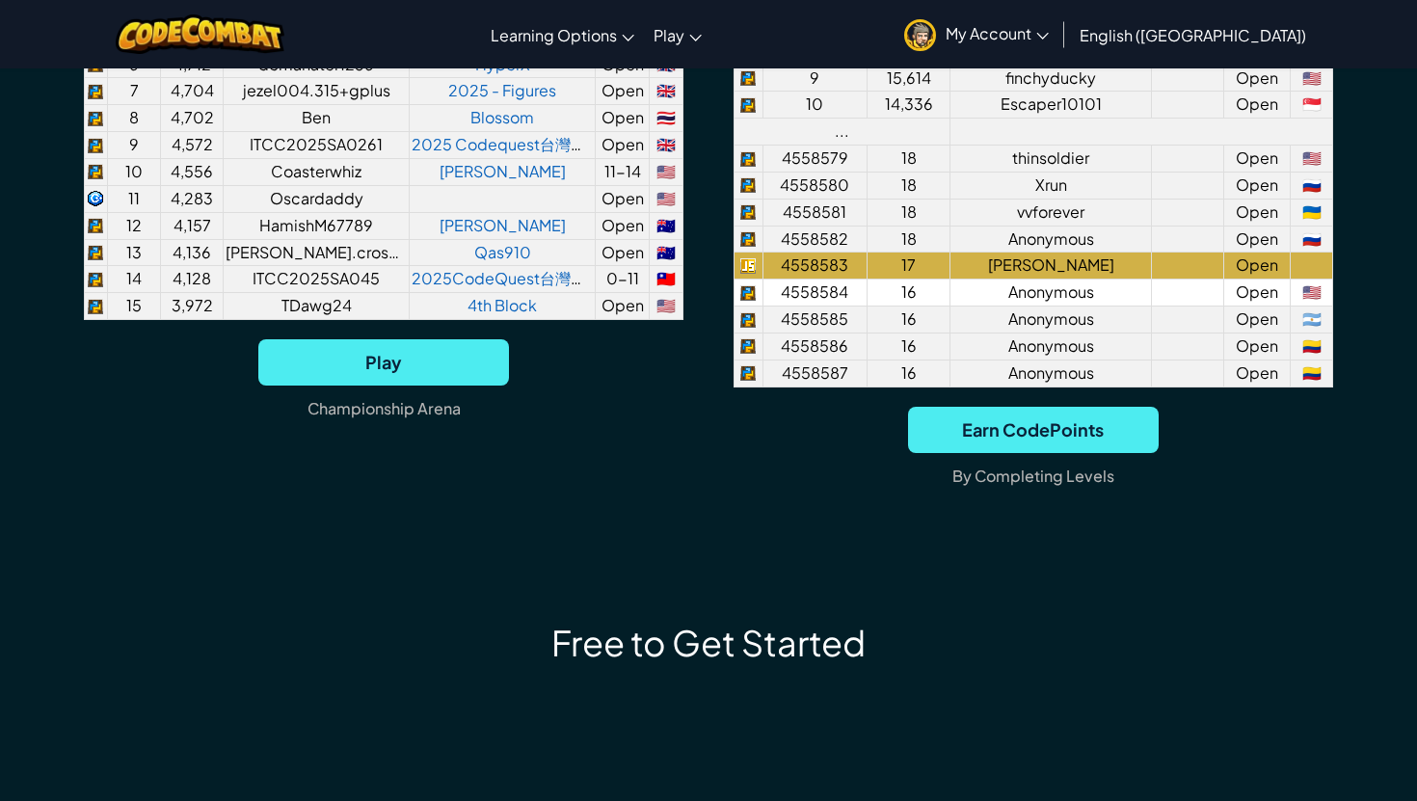
scroll to position [1764, 0]
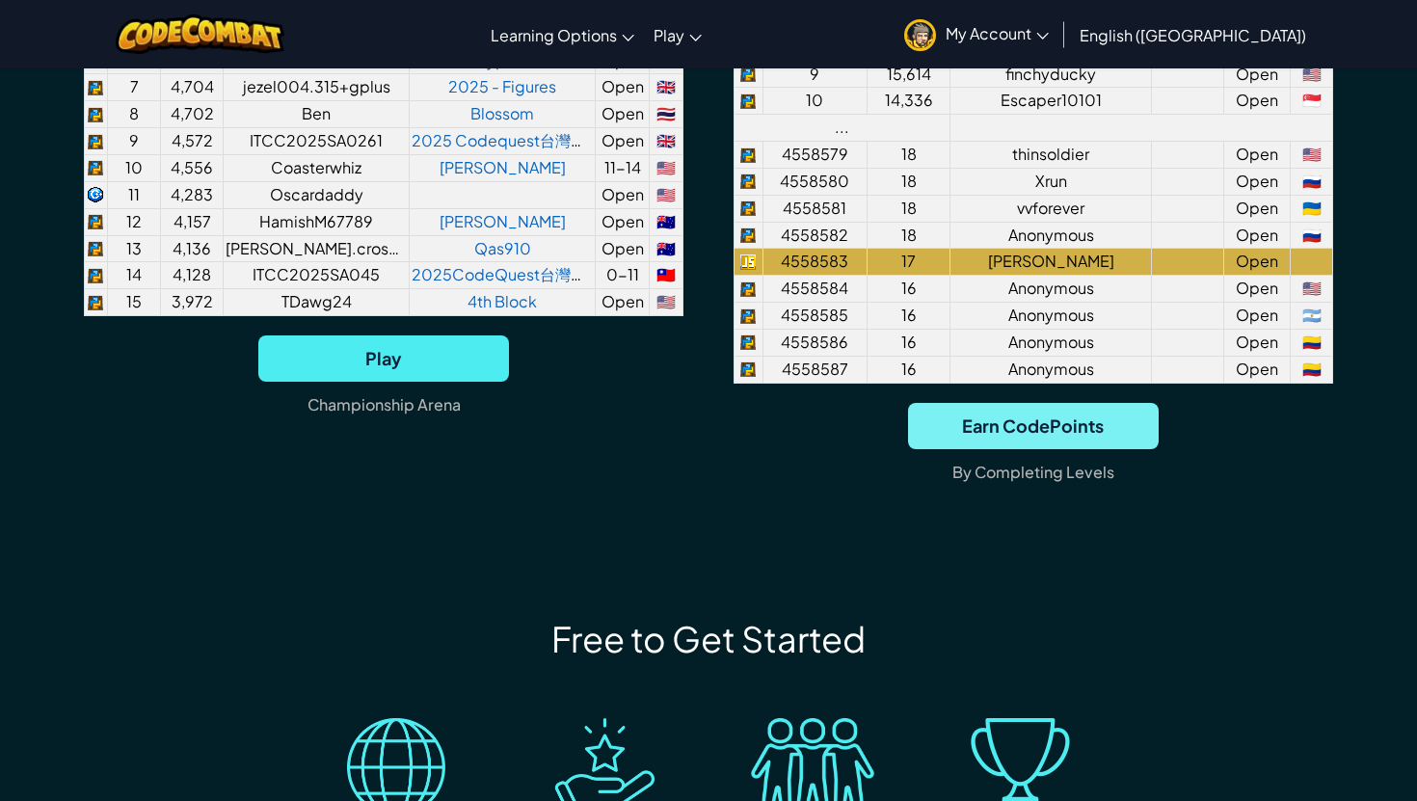
click at [987, 434] on span "Earn CodePoints" at bounding box center [1033, 426] width 251 height 46
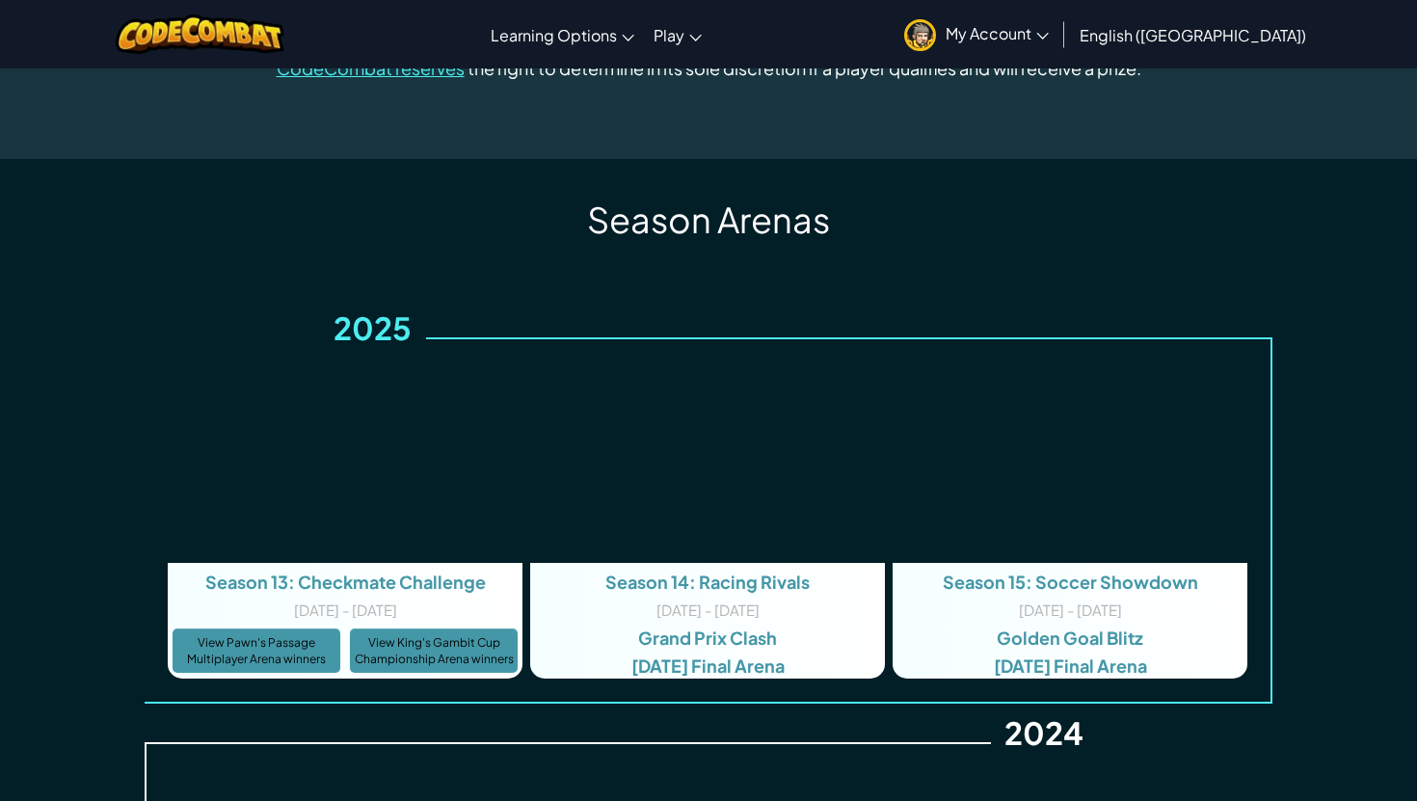
scroll to position [3682, 0]
